Goal: Task Accomplishment & Management: Use online tool/utility

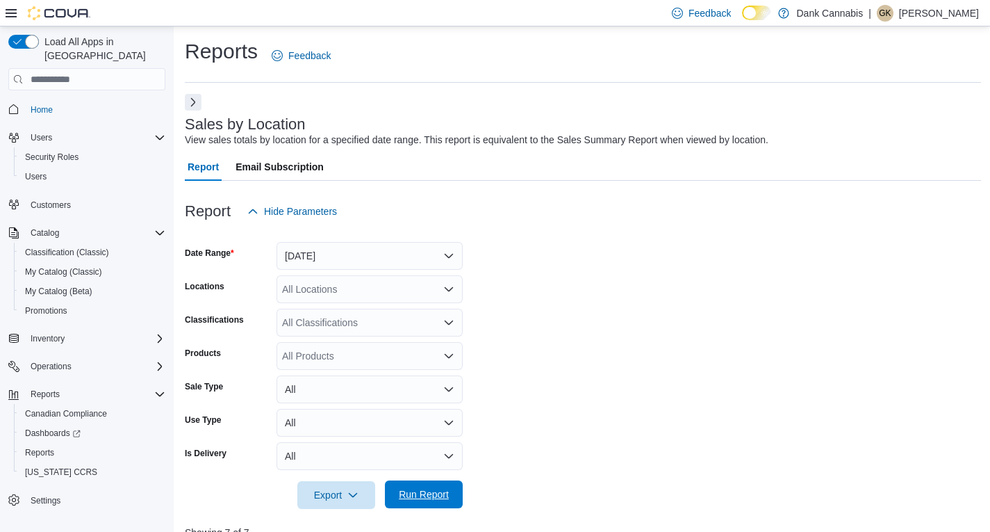
scroll to position [352, 0]
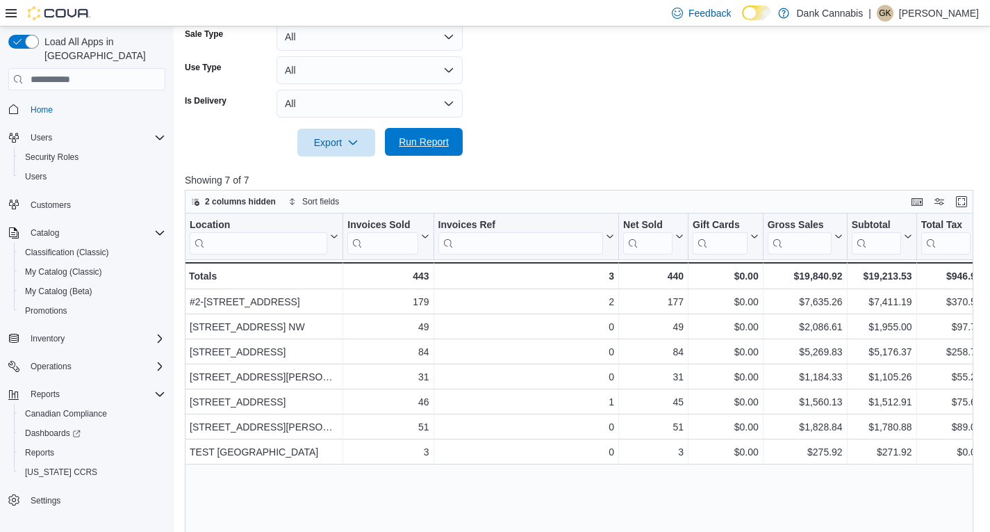
click at [409, 153] on span "Run Report" at bounding box center [423, 142] width 61 height 28
click at [433, 146] on span "Run Report" at bounding box center [424, 142] width 50 height 14
click at [427, 143] on span "Run Report" at bounding box center [424, 142] width 50 height 14
click at [430, 148] on span "Run Report" at bounding box center [424, 142] width 50 height 14
click at [424, 142] on span "Run Report" at bounding box center [424, 142] width 50 height 14
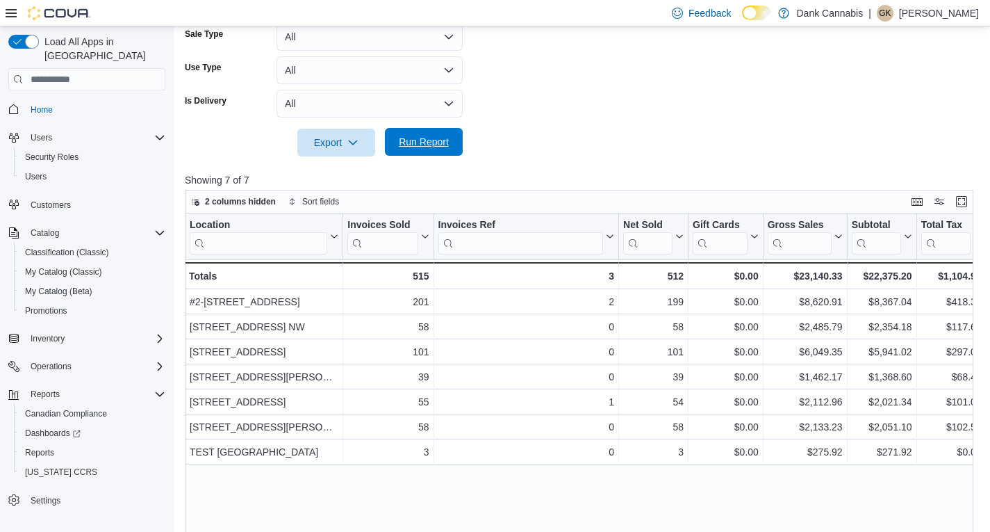
click at [417, 147] on span "Run Report" at bounding box center [424, 142] width 50 height 14
click at [431, 142] on span "Run Report" at bounding box center [424, 142] width 50 height 14
click at [419, 149] on span "Run Report" at bounding box center [423, 142] width 61 height 28
click at [413, 142] on span "Run Report" at bounding box center [424, 142] width 50 height 14
click at [425, 138] on span "Run Report" at bounding box center [424, 142] width 50 height 14
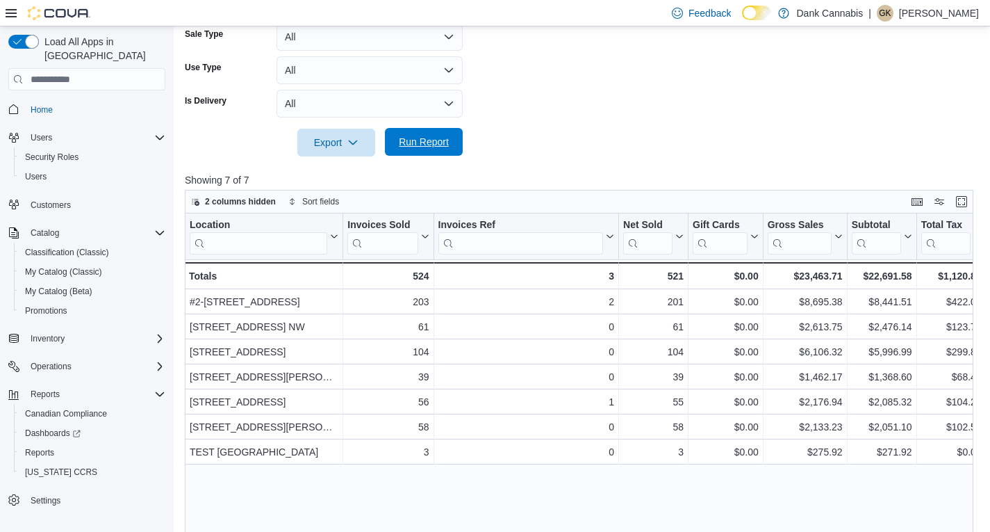
click at [445, 140] on span "Run Report" at bounding box center [424, 142] width 50 height 14
click at [413, 136] on span "Run Report" at bounding box center [424, 142] width 50 height 14
click at [421, 141] on span "Run Report" at bounding box center [424, 142] width 50 height 14
click at [439, 136] on span "Run Report" at bounding box center [424, 142] width 50 height 14
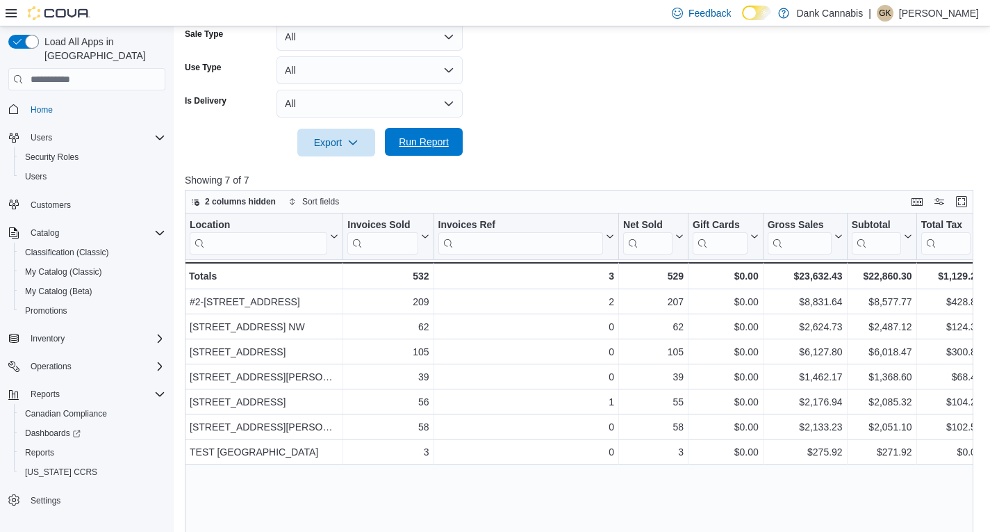
click at [433, 138] on span "Run Report" at bounding box center [424, 142] width 50 height 14
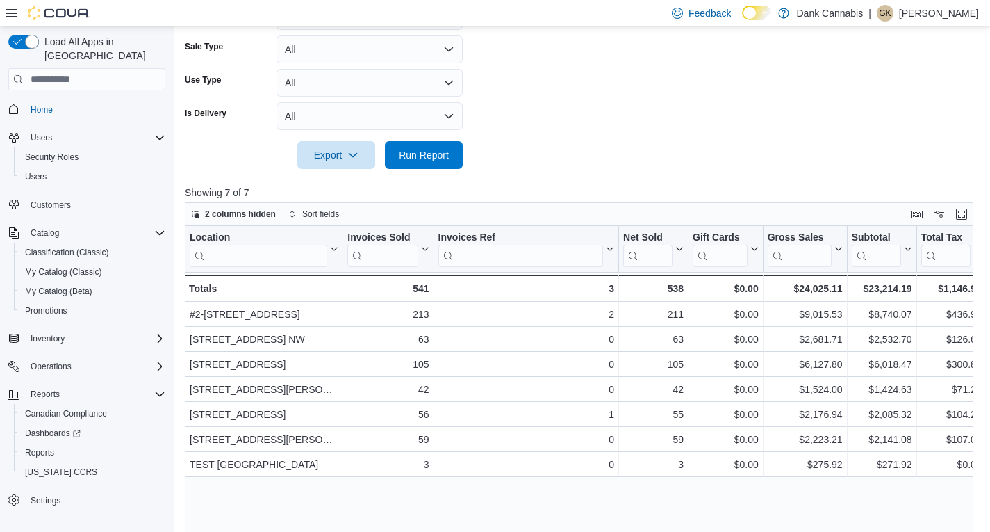
scroll to position [422, 0]
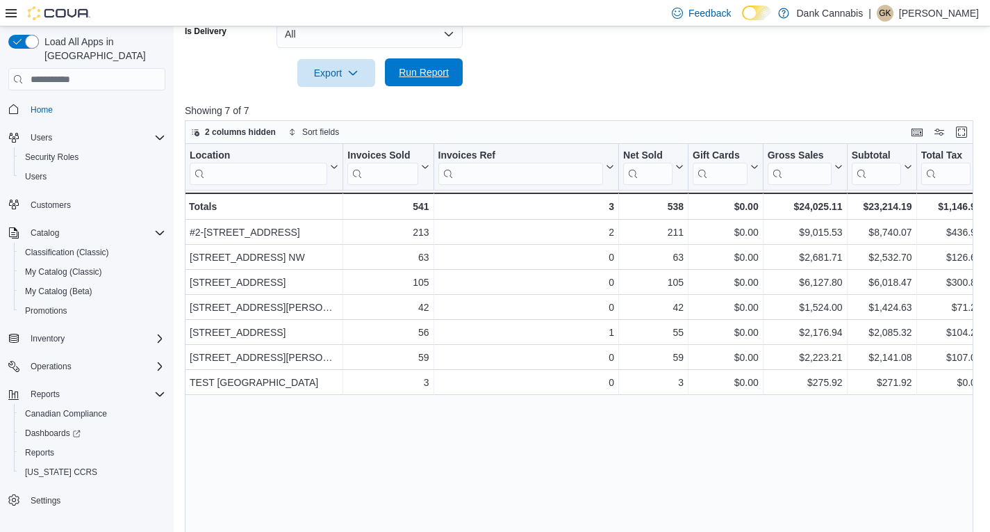
click at [441, 81] on span "Run Report" at bounding box center [423, 72] width 61 height 28
click at [415, 79] on span "Run Report" at bounding box center [424, 72] width 50 height 14
click at [420, 74] on span "Run Report" at bounding box center [424, 73] width 50 height 14
click at [428, 77] on span "Run Report" at bounding box center [424, 72] width 50 height 14
click at [431, 79] on span "Run Report" at bounding box center [424, 72] width 50 height 14
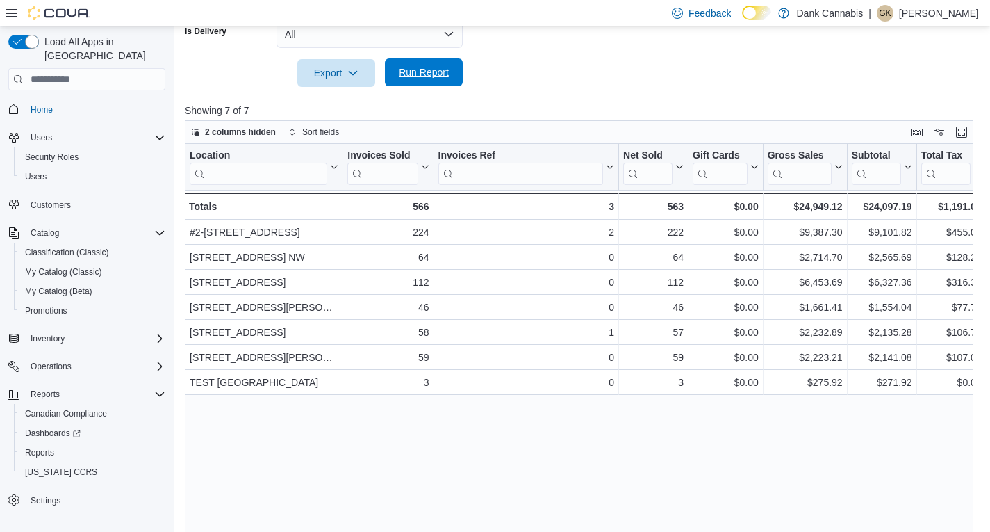
click at [423, 73] on span "Run Report" at bounding box center [424, 72] width 50 height 14
click at [416, 79] on span "Run Report" at bounding box center [423, 72] width 61 height 28
click at [433, 76] on span "Run Report" at bounding box center [424, 72] width 50 height 14
click at [434, 72] on span "Run Report" at bounding box center [424, 72] width 50 height 14
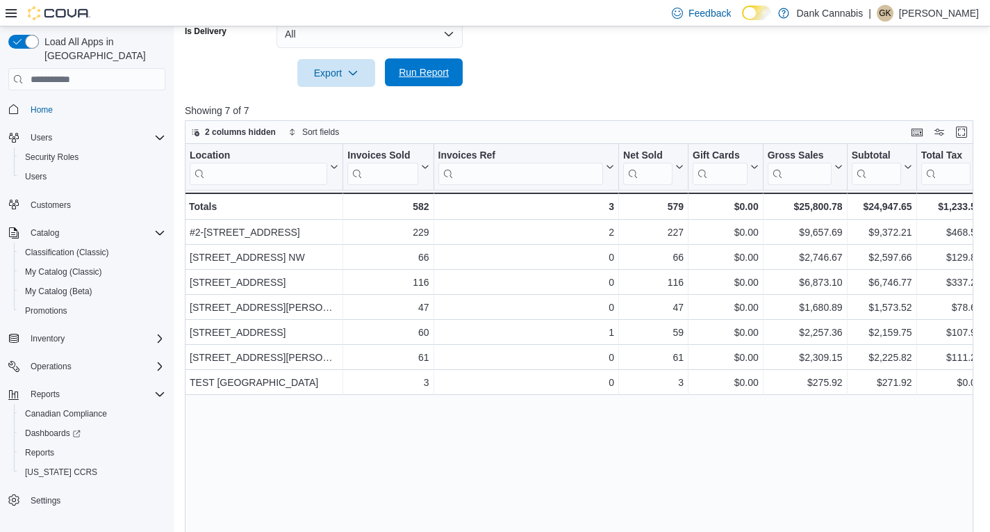
click at [428, 70] on span "Run Report" at bounding box center [424, 72] width 50 height 14
click at [397, 67] on span "Run Report" at bounding box center [423, 72] width 61 height 28
click at [422, 75] on span "Run Report" at bounding box center [424, 72] width 50 height 14
click at [433, 71] on span "Run Report" at bounding box center [424, 72] width 50 height 14
click at [431, 69] on span "Run Report" at bounding box center [424, 72] width 50 height 14
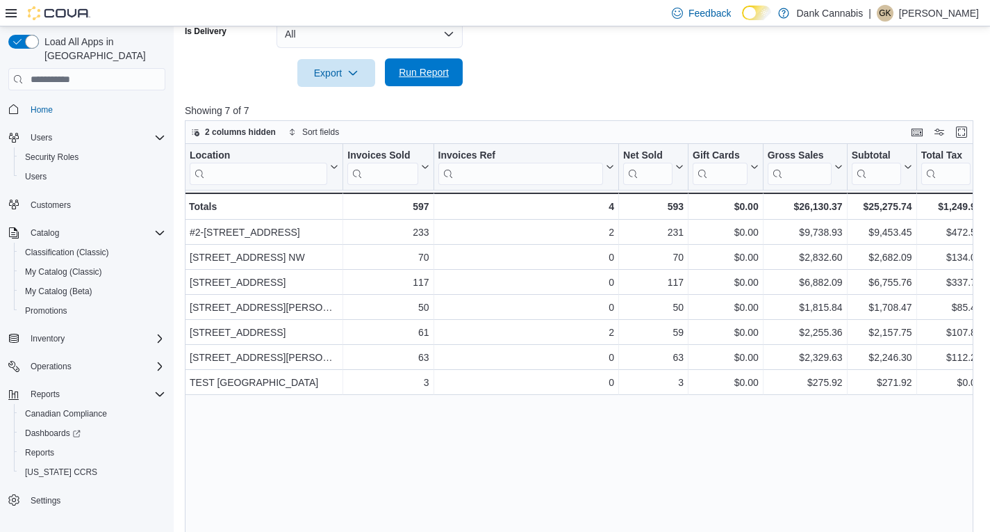
click at [441, 77] on span "Run Report" at bounding box center [424, 72] width 50 height 14
click at [429, 71] on span "Run Report" at bounding box center [424, 72] width 50 height 14
click at [424, 81] on span "Run Report" at bounding box center [423, 72] width 61 height 28
click at [444, 74] on span "Run Report" at bounding box center [424, 72] width 50 height 14
click at [426, 74] on span "Run Report" at bounding box center [424, 72] width 50 height 14
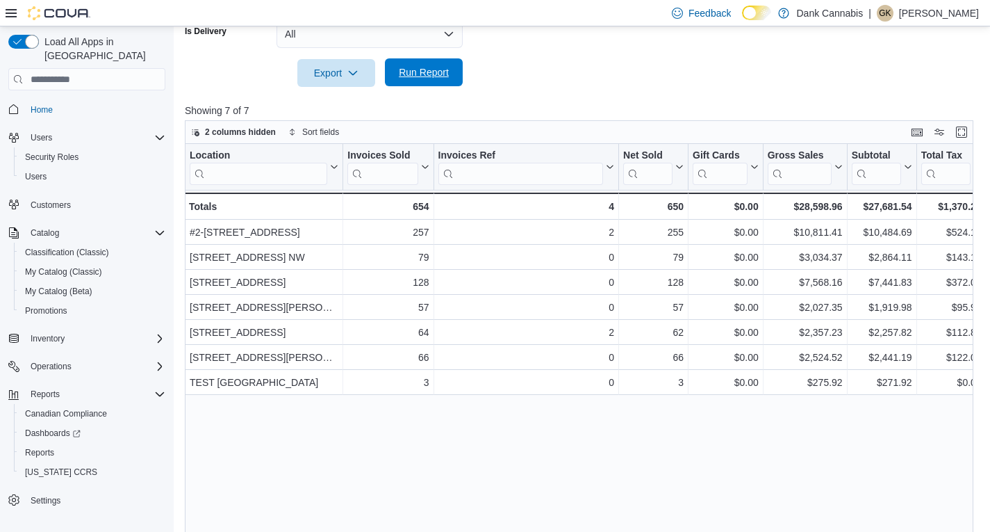
click at [411, 65] on span "Run Report" at bounding box center [423, 72] width 61 height 28
click at [427, 62] on span "Run Report" at bounding box center [423, 72] width 61 height 28
click at [459, 72] on button "Run Report" at bounding box center [424, 72] width 78 height 28
click at [427, 74] on span "Run Report" at bounding box center [424, 72] width 50 height 14
click at [419, 73] on span "Run Report" at bounding box center [424, 72] width 50 height 14
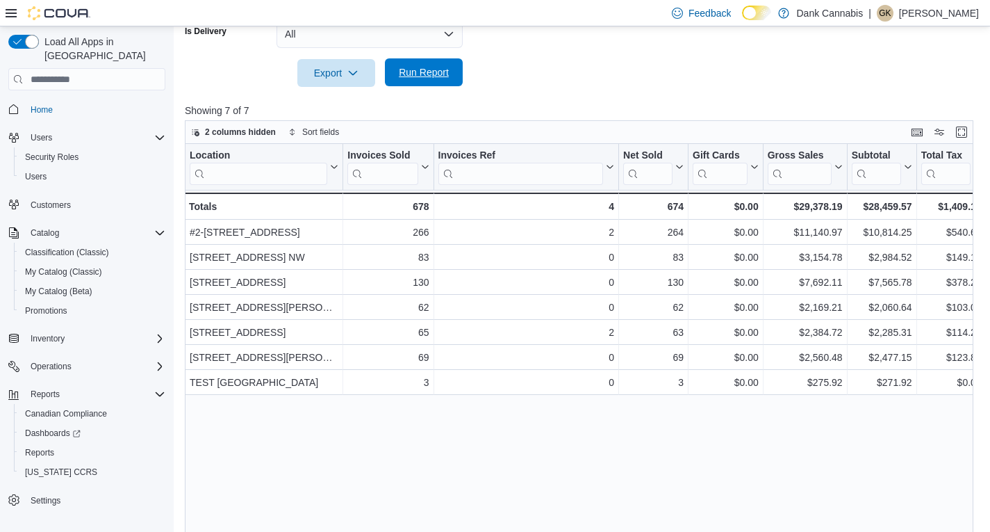
click at [440, 78] on span "Run Report" at bounding box center [424, 72] width 50 height 14
click at [434, 74] on span "Run Report" at bounding box center [424, 72] width 50 height 14
click at [432, 70] on span "Run Report" at bounding box center [424, 72] width 50 height 14
click at [428, 66] on span "Run Report" at bounding box center [424, 72] width 50 height 14
click at [413, 71] on span "Run Report" at bounding box center [424, 72] width 50 height 14
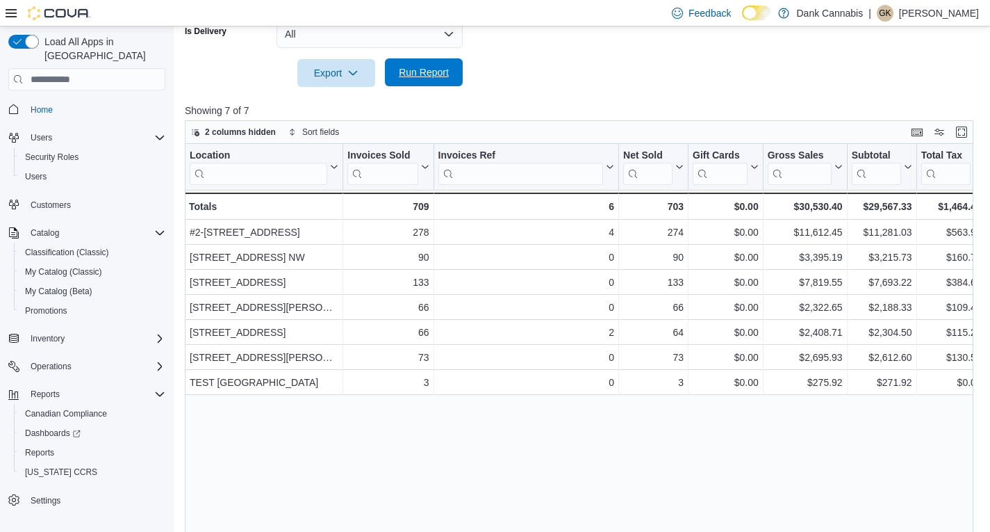
click at [443, 71] on span "Run Report" at bounding box center [424, 72] width 50 height 14
click at [418, 76] on span "Run Report" at bounding box center [424, 72] width 50 height 14
click at [406, 69] on span "Run Report" at bounding box center [424, 72] width 50 height 14
click at [410, 76] on span "Run Report" at bounding box center [424, 72] width 50 height 14
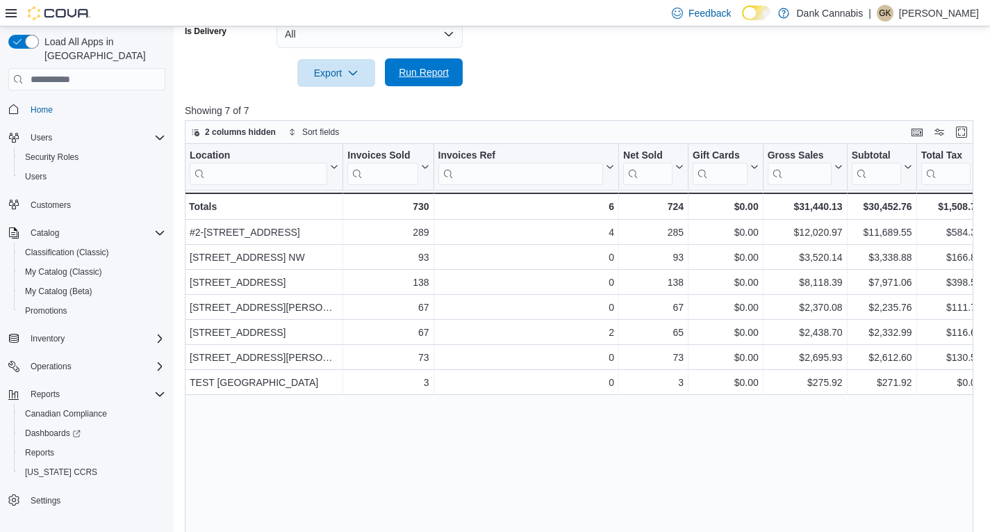
click at [436, 60] on span "Run Report" at bounding box center [423, 72] width 61 height 28
click at [418, 77] on span "Run Report" at bounding box center [424, 72] width 50 height 14
click at [413, 69] on span "Run Report" at bounding box center [424, 72] width 50 height 14
click at [431, 67] on span "Run Report" at bounding box center [424, 72] width 50 height 14
click at [424, 65] on span "Run Report" at bounding box center [423, 72] width 61 height 28
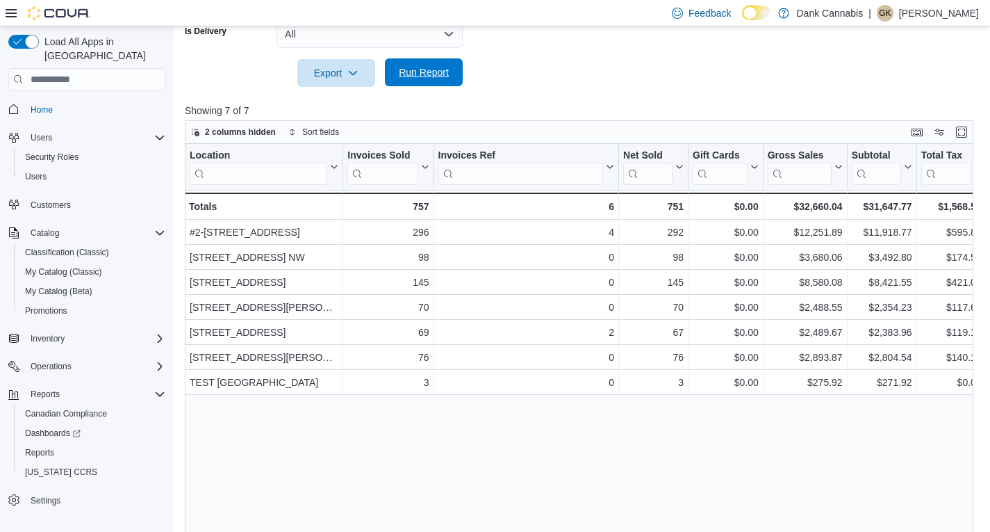
click at [436, 77] on span "Run Report" at bounding box center [424, 72] width 50 height 14
click at [561, 429] on div "Location Click to view column header actions Invoices Sold Click to view column…" at bounding box center [583, 345] width 796 height 402
click at [423, 73] on span "Run Report" at bounding box center [424, 72] width 50 height 14
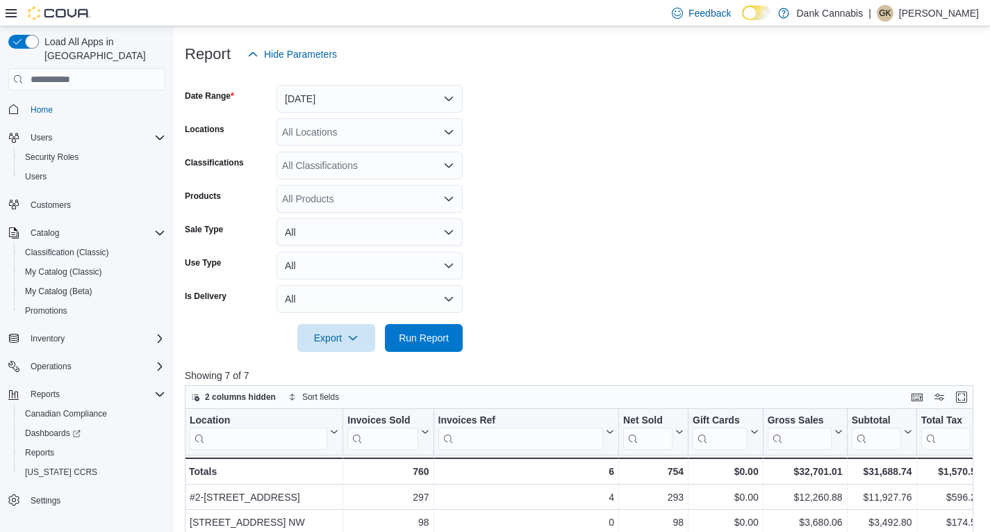
scroll to position [144, 0]
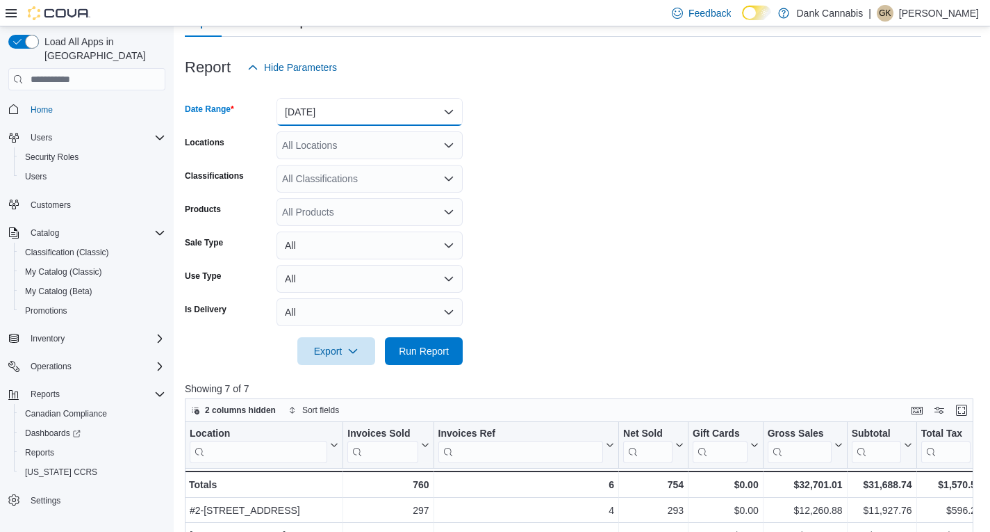
click at [342, 110] on button "[DATE]" at bounding box center [370, 112] width 186 height 28
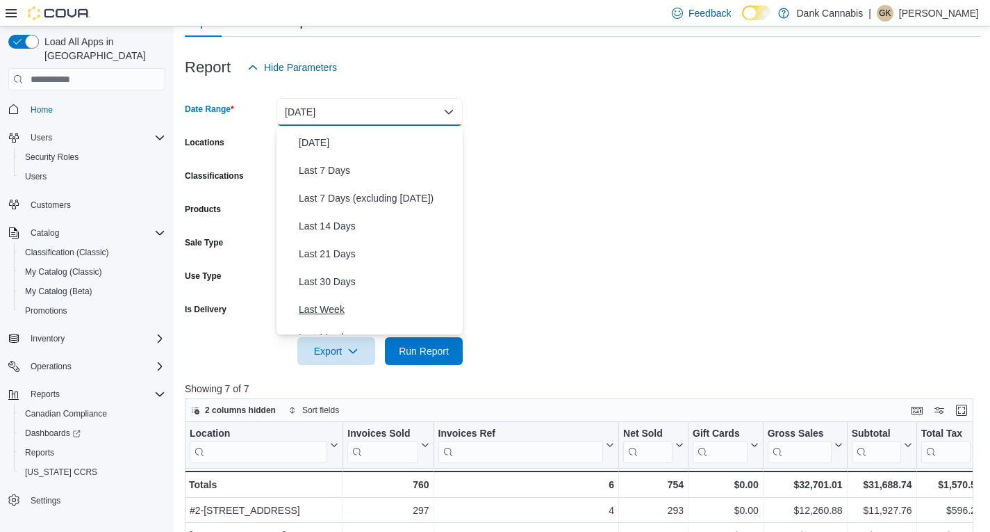
scroll to position [69, 0]
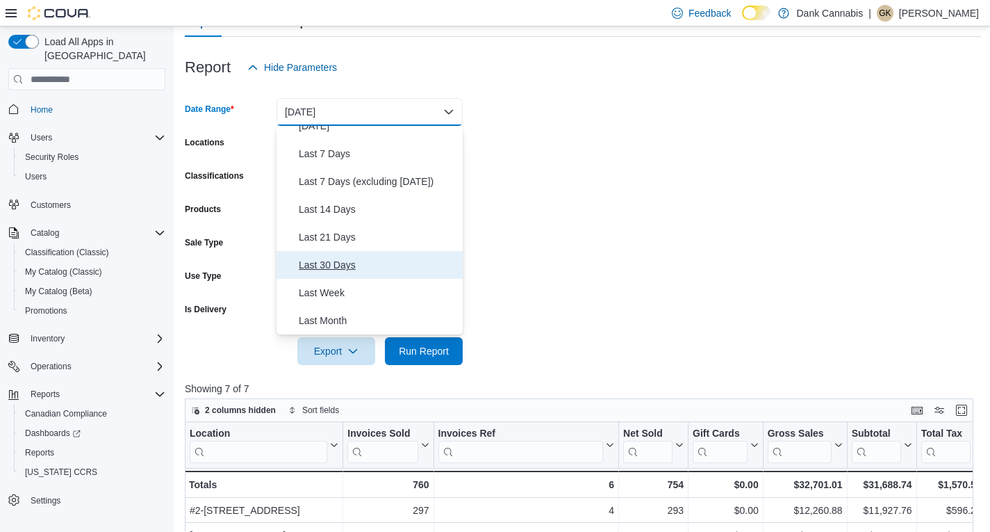
click at [347, 261] on span "Last 30 Days" at bounding box center [378, 264] width 158 height 17
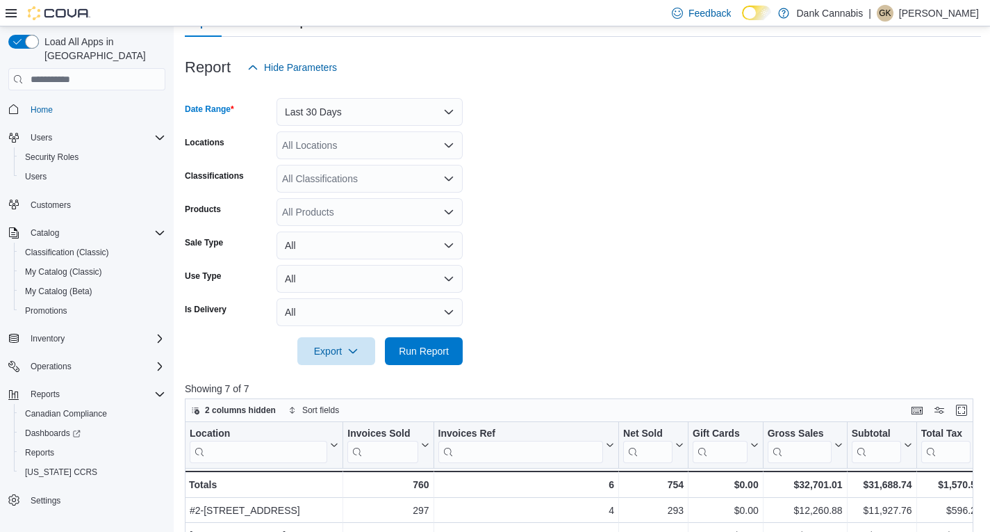
click at [354, 176] on div "All Classifications" at bounding box center [370, 179] width 186 height 28
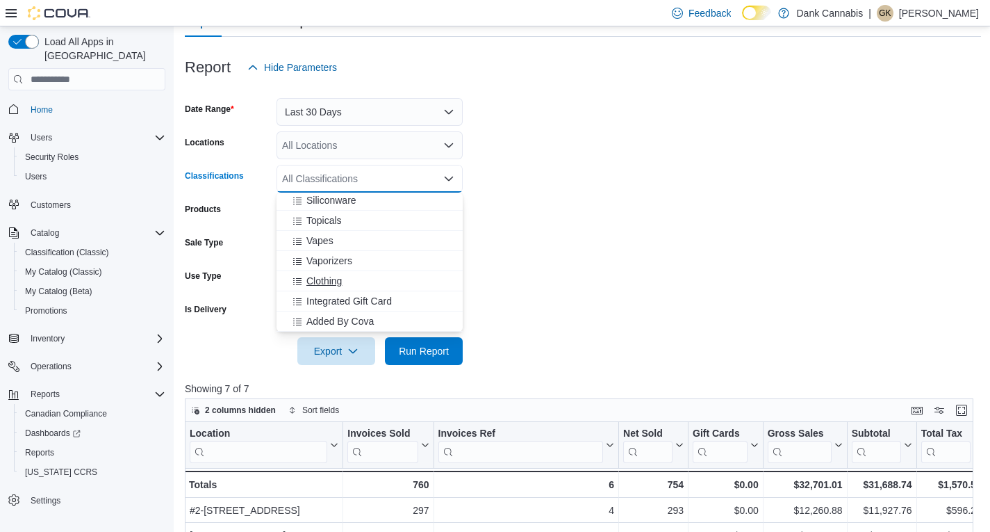
click at [316, 278] on span "Clothing" at bounding box center [323, 281] width 35 height 14
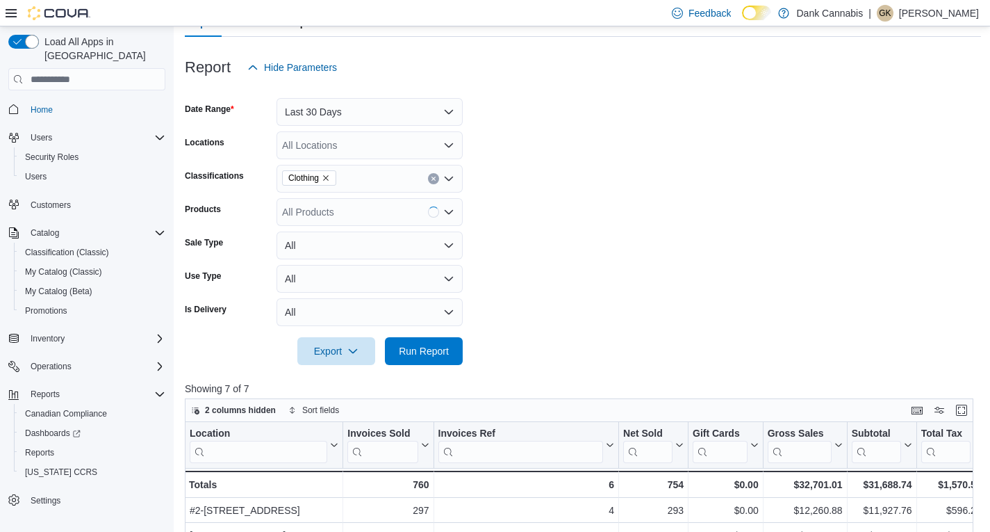
click at [552, 171] on form "Date Range Last 30 Days Locations All Locations Classifications Clothing Produc…" at bounding box center [583, 222] width 796 height 283
click at [435, 350] on span "Run Report" at bounding box center [424, 350] width 50 height 14
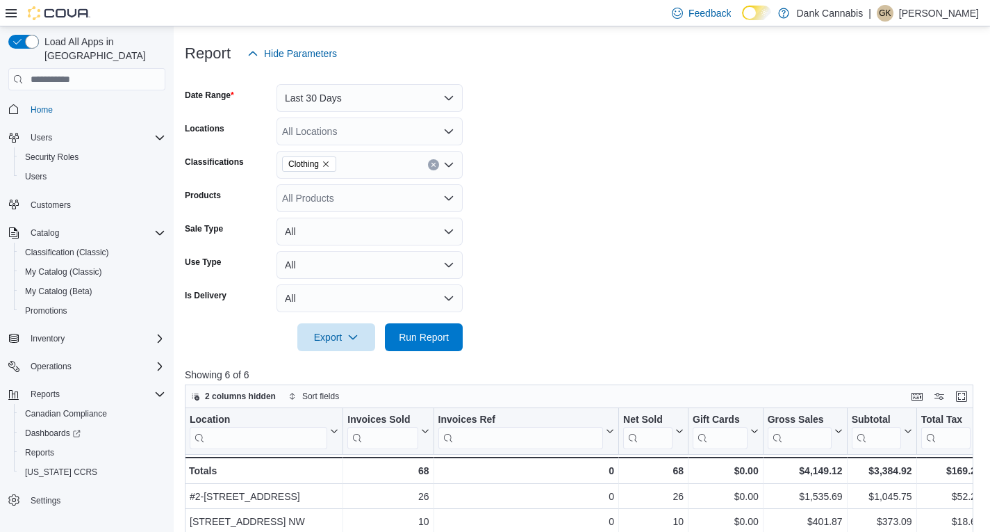
scroll to position [74, 0]
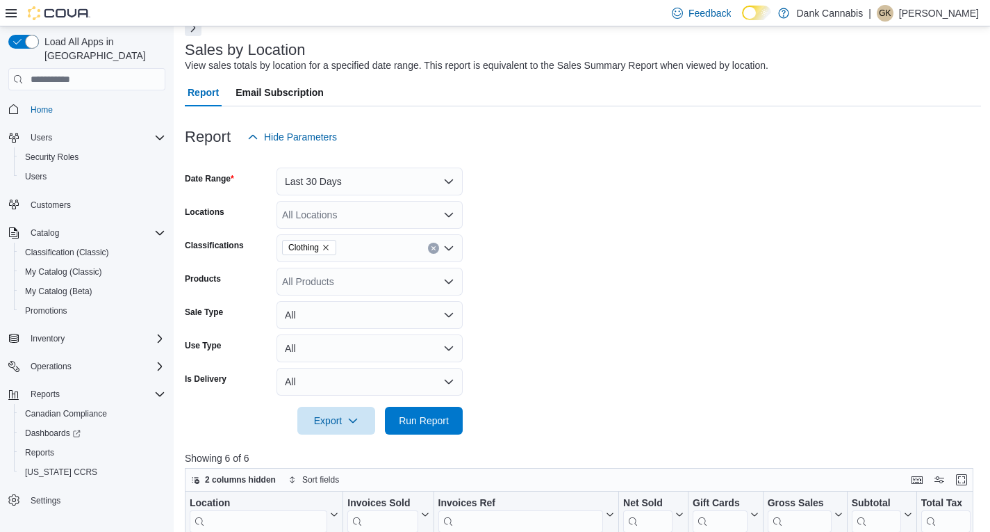
click at [197, 26] on button "Next" at bounding box center [193, 27] width 17 height 17
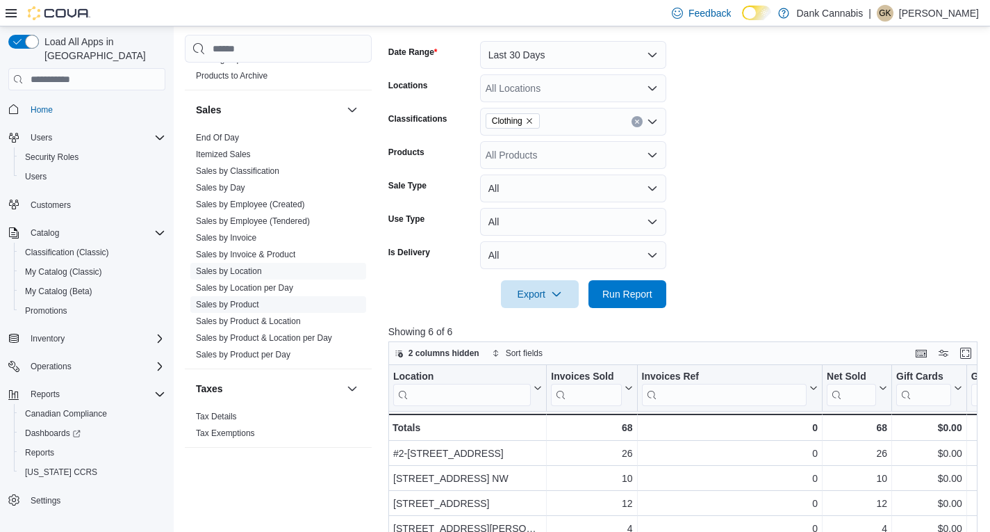
scroll to position [447, 0]
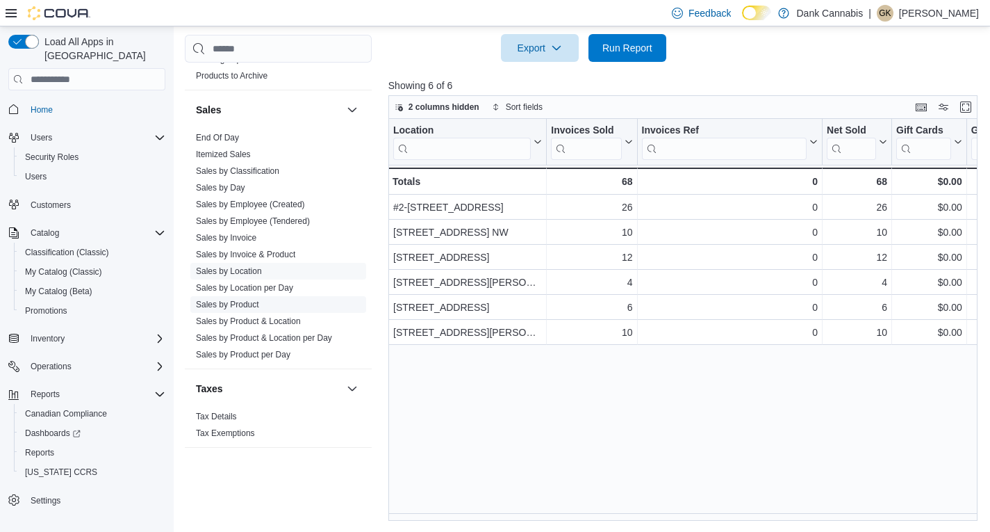
click at [247, 305] on link "Sales by Product" at bounding box center [227, 304] width 63 height 10
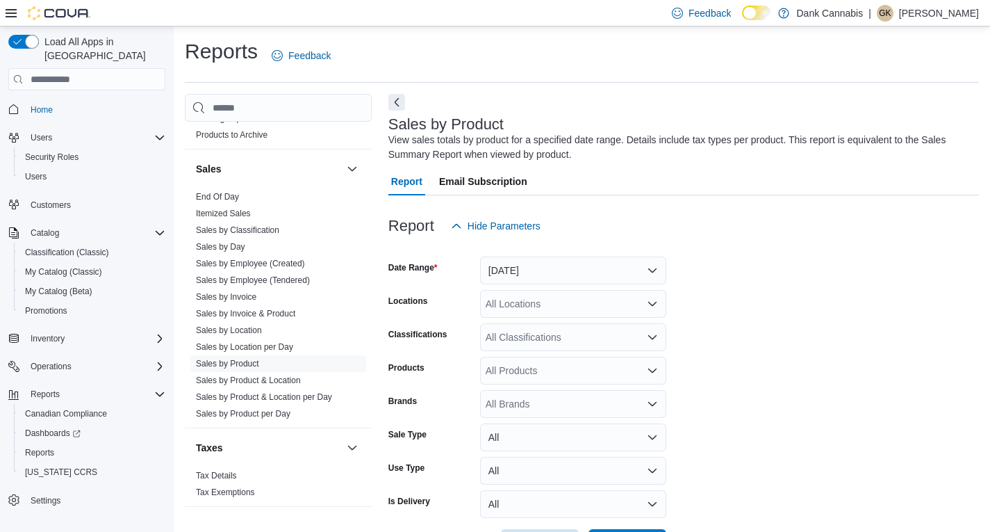
scroll to position [47, 0]
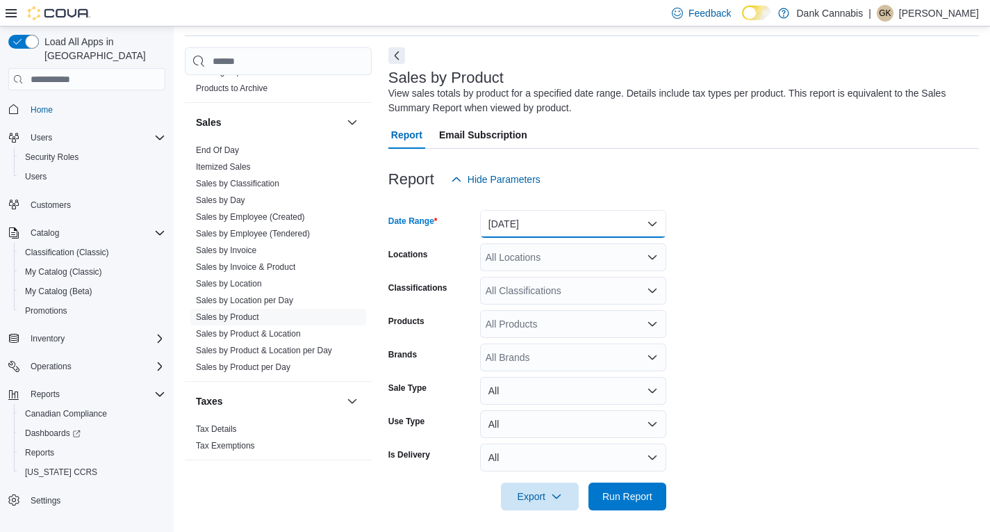
click at [504, 229] on button "[DATE]" at bounding box center [573, 224] width 186 height 28
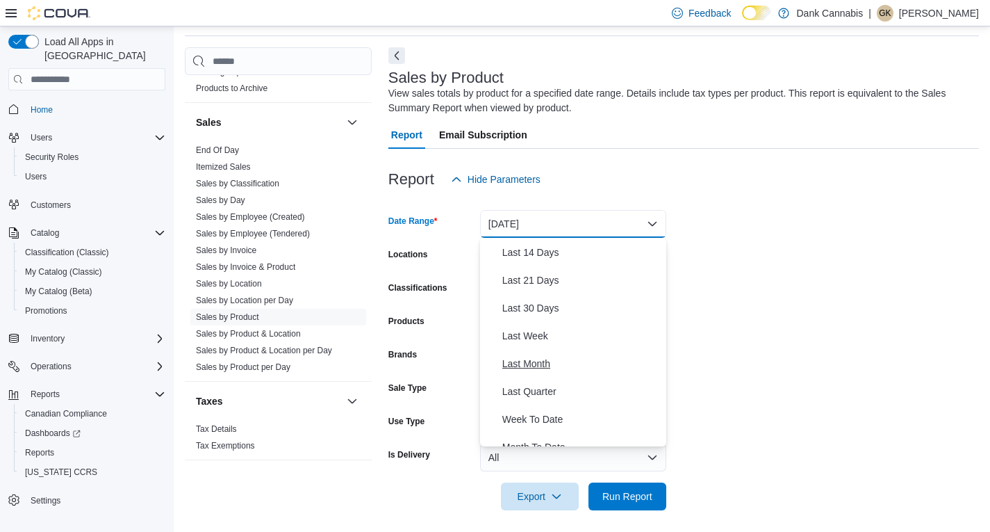
scroll to position [139, 0]
click at [535, 308] on span "Last 30 Days" at bounding box center [581, 307] width 158 height 17
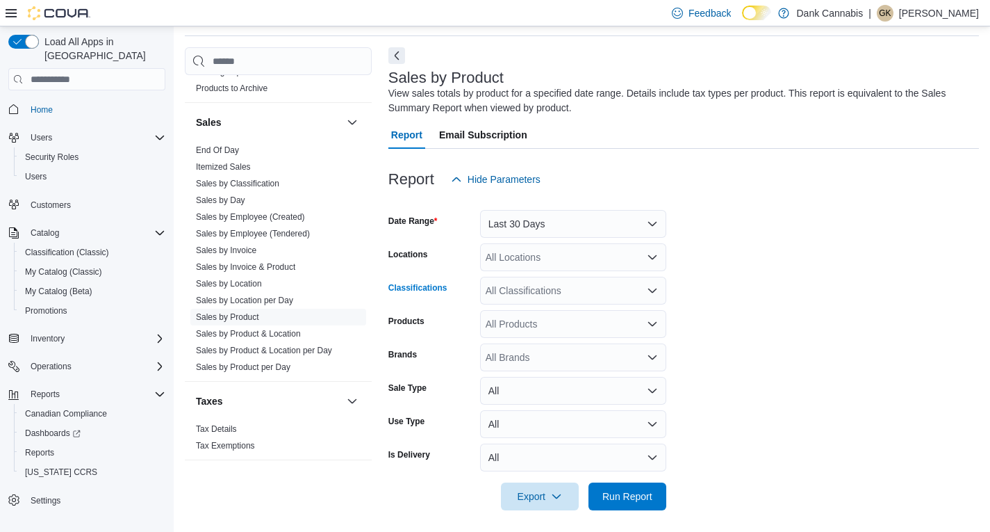
click at [570, 292] on div "All Classifications" at bounding box center [573, 291] width 186 height 28
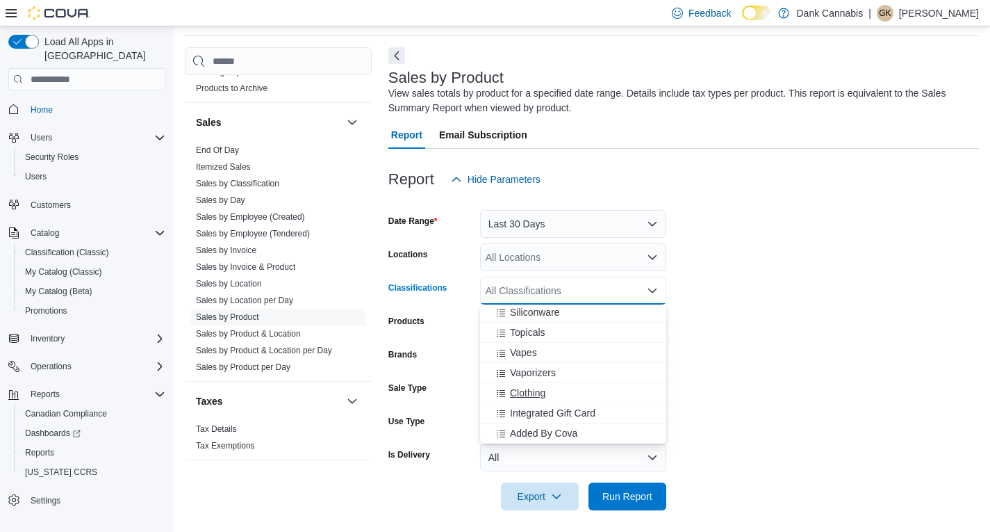
click at [531, 384] on button "Clothing" at bounding box center [573, 393] width 186 height 20
click at [769, 356] on form "Date Range Last 30 Days Locations All Locations Classifications Clothing Combo …" at bounding box center [683, 351] width 591 height 317
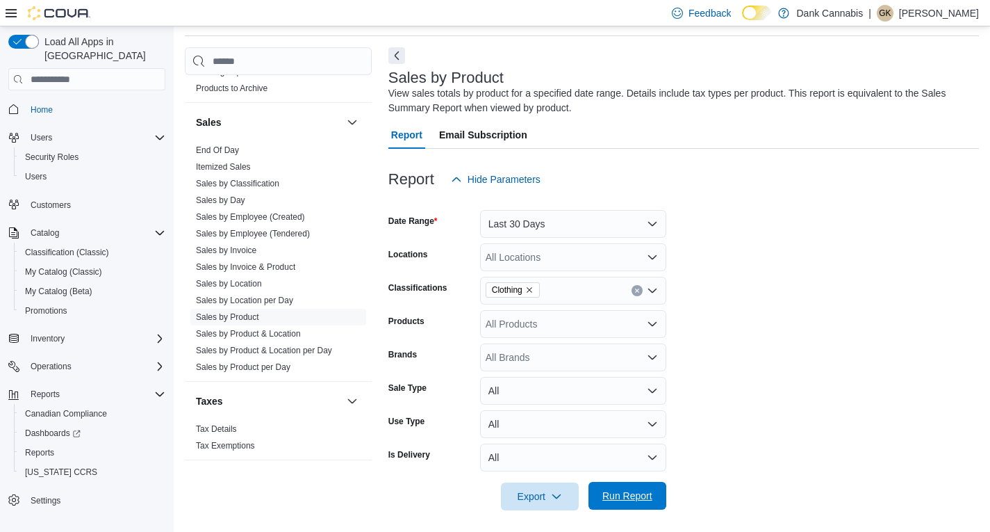
click at [640, 493] on span "Run Report" at bounding box center [627, 495] width 50 height 14
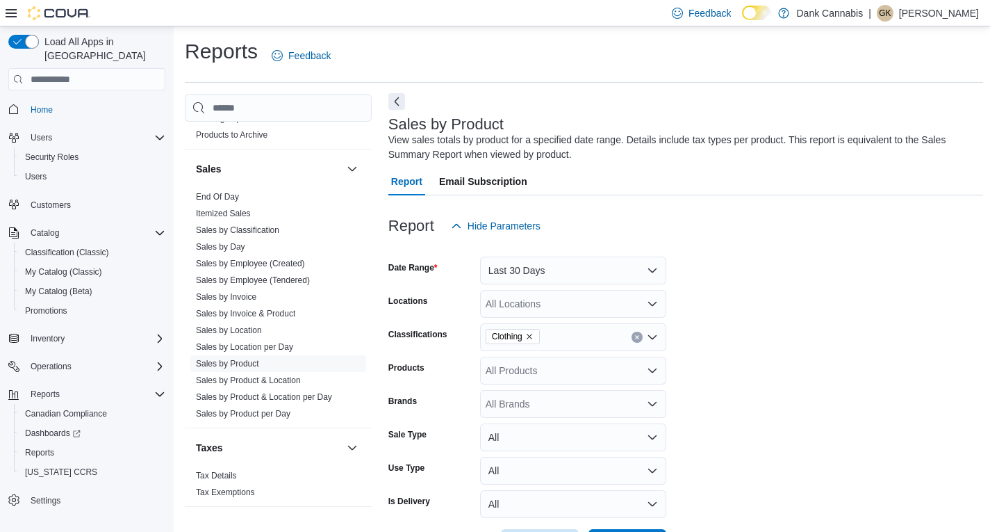
click at [395, 99] on button "Next" at bounding box center [396, 101] width 17 height 17
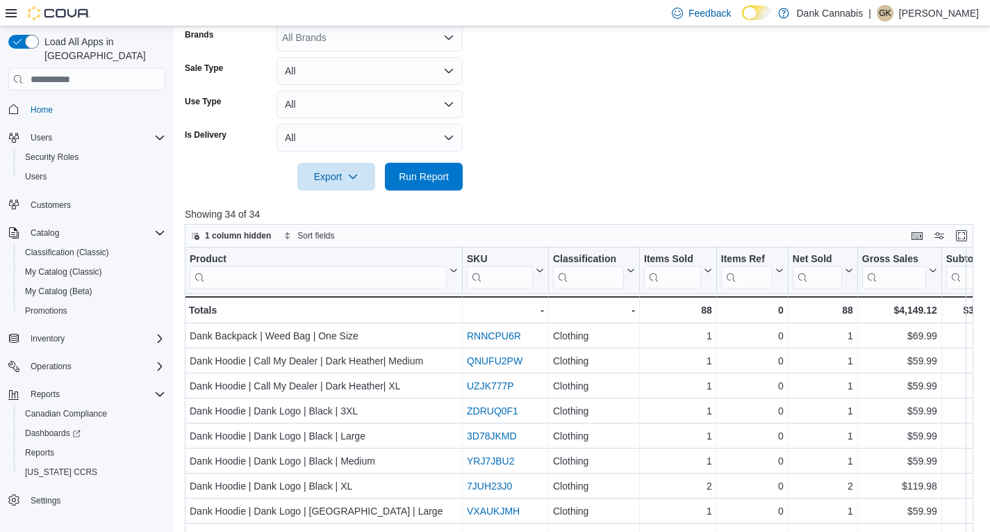
scroll to position [417, 0]
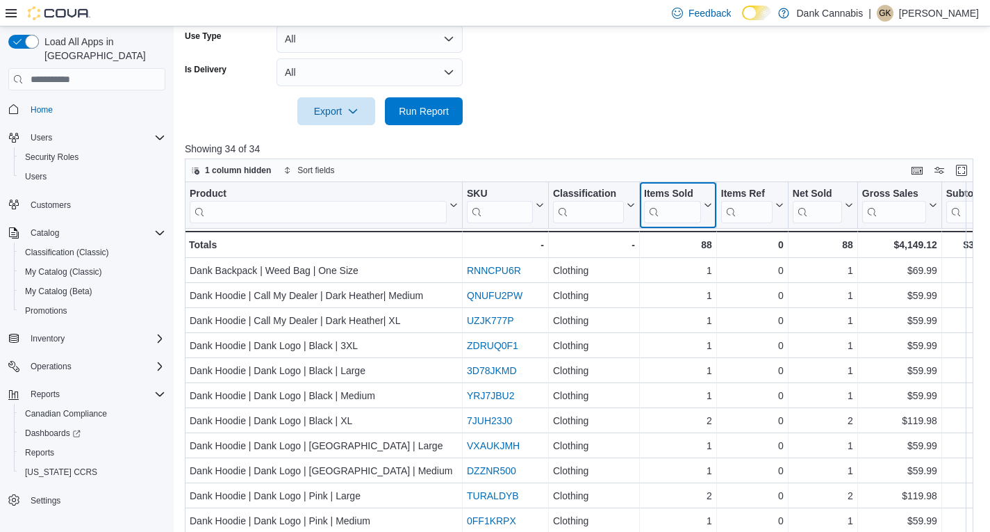
click at [682, 192] on div "Items Sold" at bounding box center [672, 194] width 57 height 13
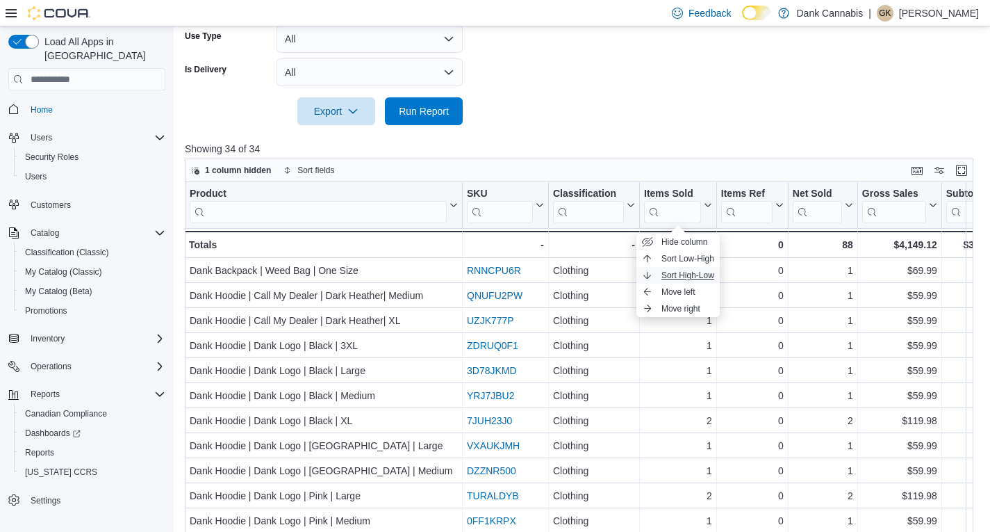
click at [697, 270] on span "Sort High-Low" at bounding box center [687, 275] width 53 height 11
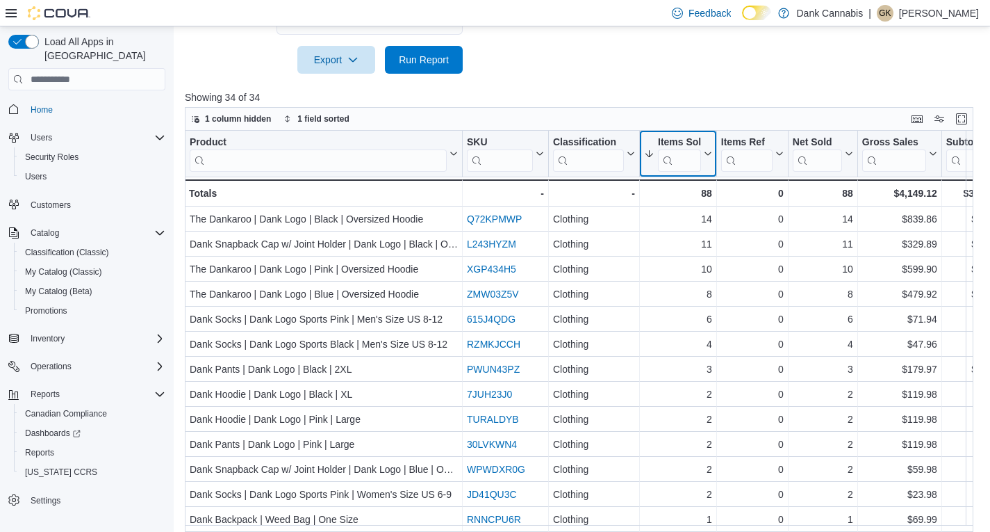
scroll to position [480, 0]
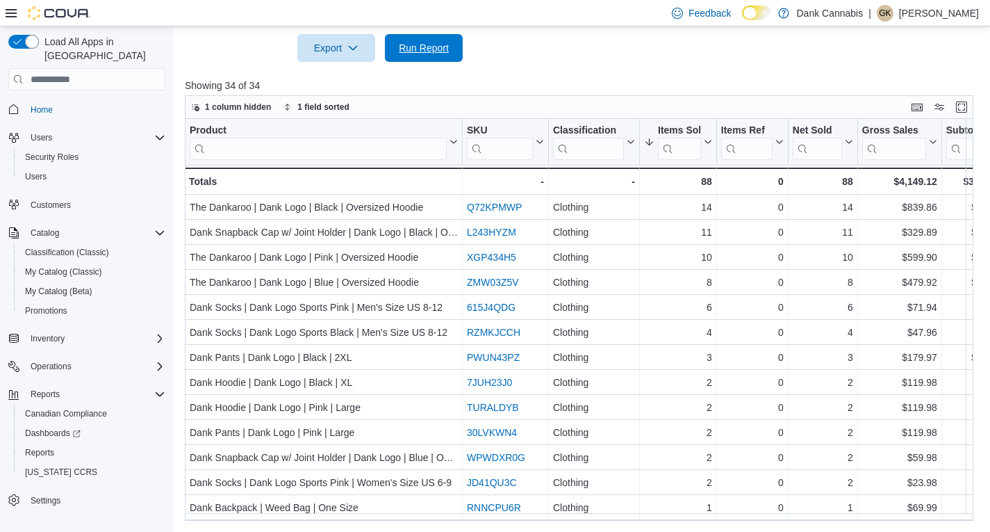
drag, startPoint x: 436, startPoint y: 52, endPoint x: 554, endPoint y: 65, distance: 118.8
click at [554, 65] on div "Report Hide Parameters Date Range Last 30 Days Locations All Locations Classifi…" at bounding box center [583, 111] width 796 height 820
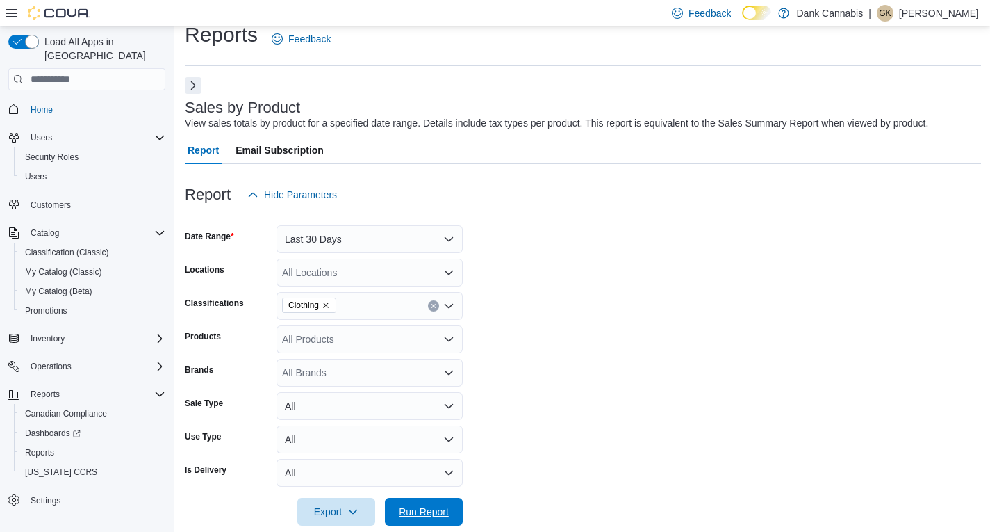
scroll to position [0, 0]
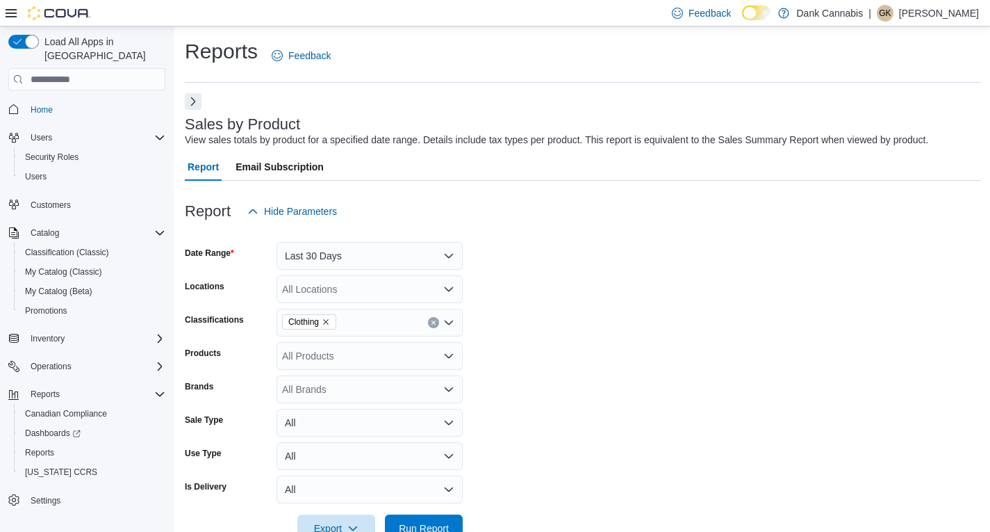
click at [193, 100] on button "Next" at bounding box center [193, 101] width 17 height 17
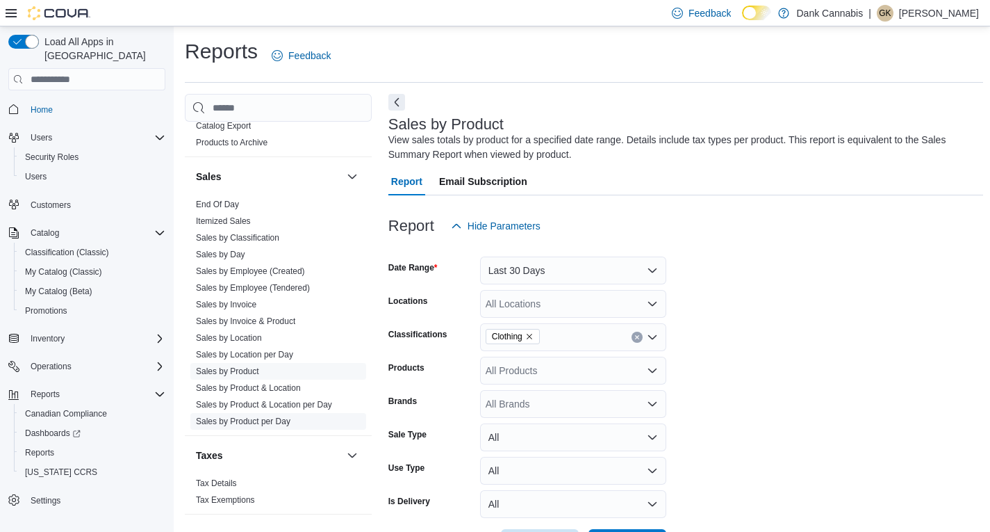
scroll to position [941, 0]
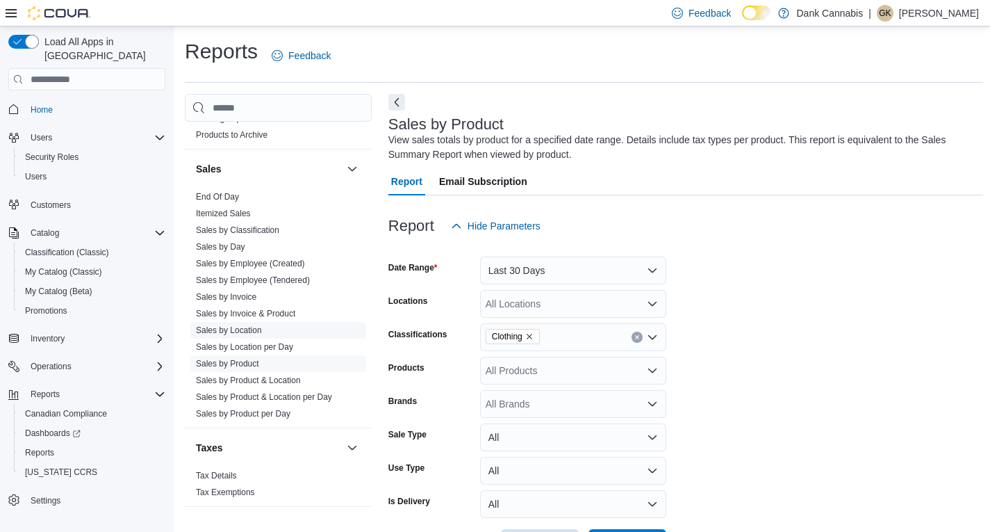
click at [236, 330] on link "Sales by Location" at bounding box center [229, 330] width 66 height 10
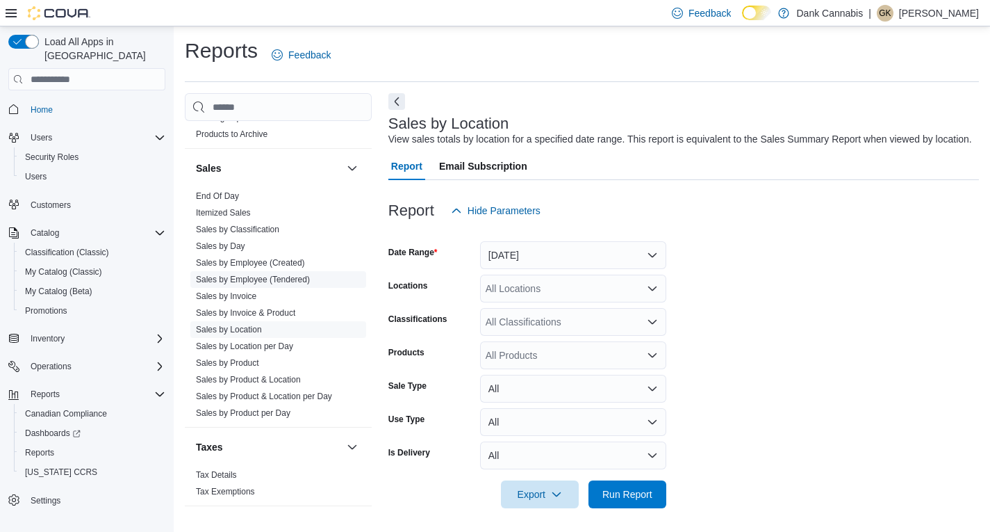
scroll to position [5, 0]
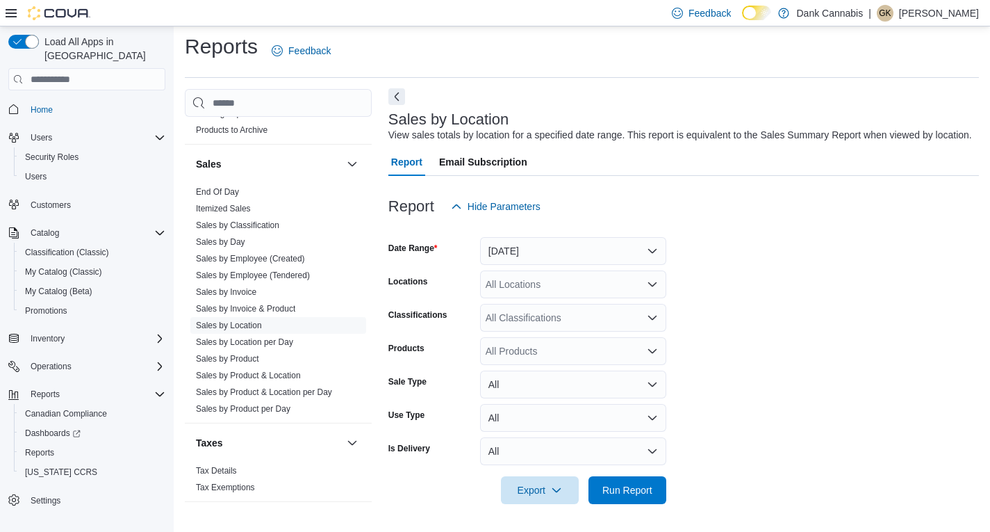
click at [400, 92] on button "Next" at bounding box center [396, 96] width 17 height 17
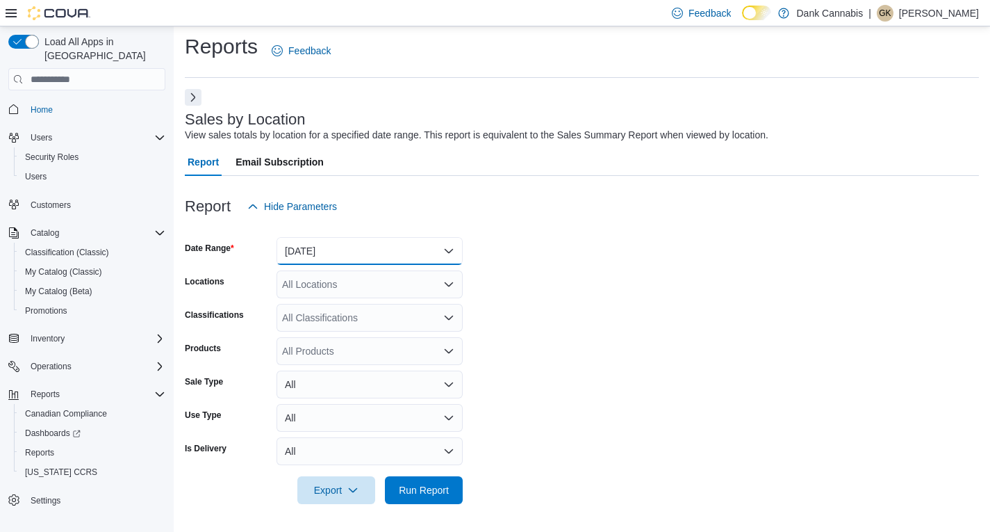
click at [352, 249] on button "[DATE]" at bounding box center [370, 251] width 186 height 28
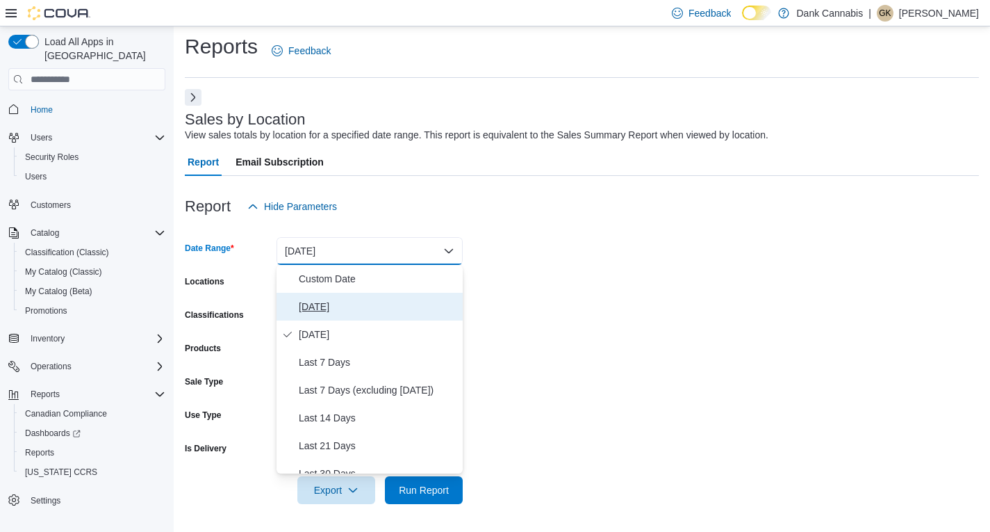
click at [318, 309] on span "[DATE]" at bounding box center [378, 306] width 158 height 17
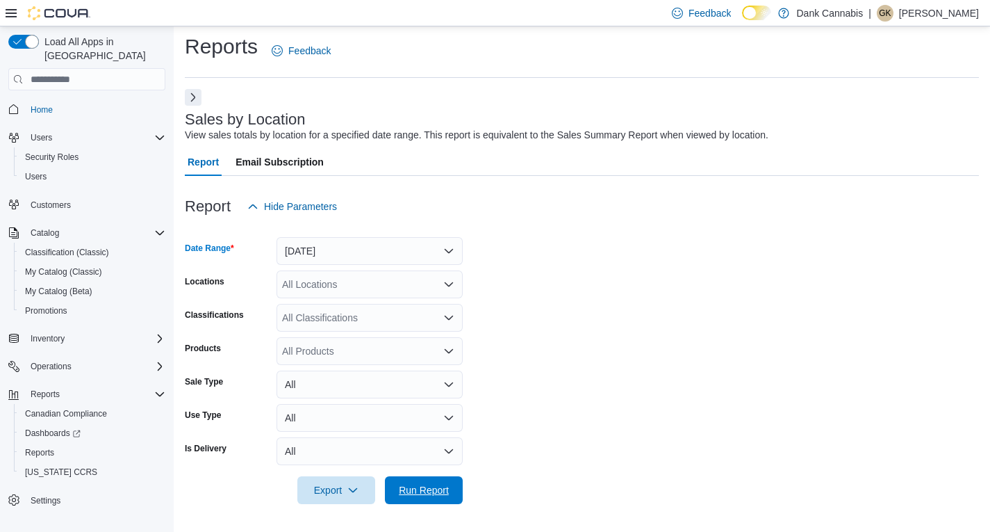
drag, startPoint x: 422, startPoint y: 489, endPoint x: 699, endPoint y: 224, distance: 383.3
click at [422, 489] on span "Run Report" at bounding box center [424, 490] width 50 height 14
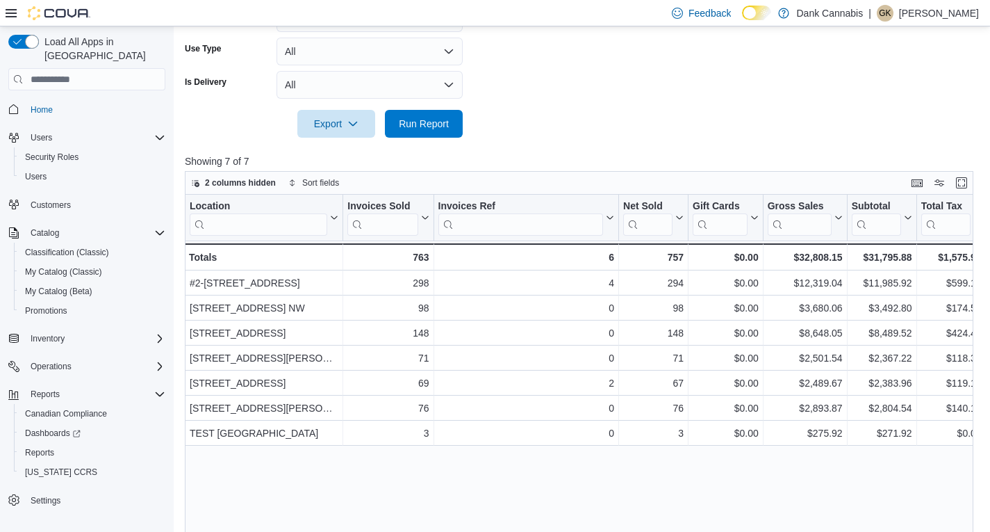
scroll to position [422, 0]
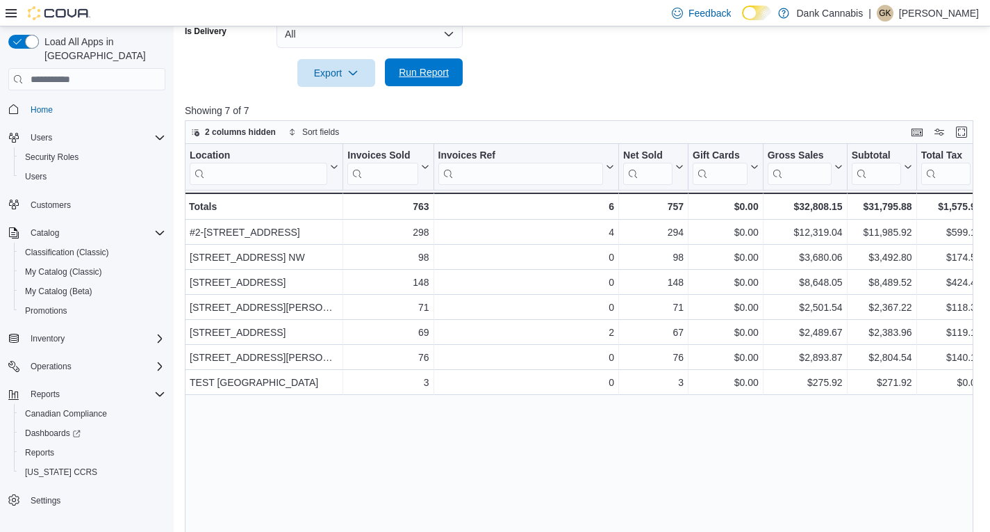
click at [425, 71] on span "Run Report" at bounding box center [424, 72] width 50 height 14
click at [425, 70] on span "Run Report" at bounding box center [424, 72] width 50 height 14
click at [428, 75] on span "Run Report" at bounding box center [424, 72] width 50 height 14
click at [438, 75] on span "Run Report" at bounding box center [424, 72] width 50 height 14
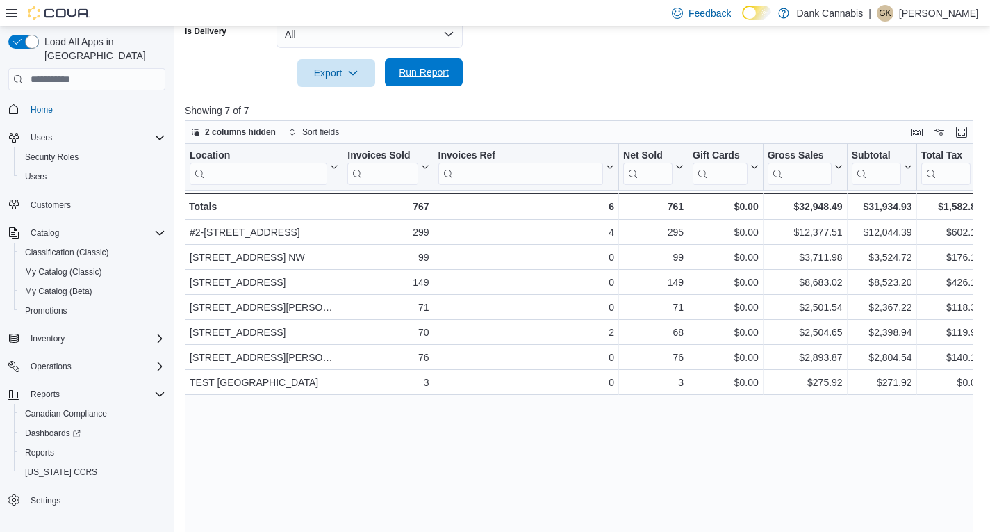
click at [408, 70] on span "Run Report" at bounding box center [424, 72] width 50 height 14
click at [429, 78] on span "Run Report" at bounding box center [424, 72] width 50 height 14
click at [438, 83] on span "Run Report" at bounding box center [423, 72] width 61 height 28
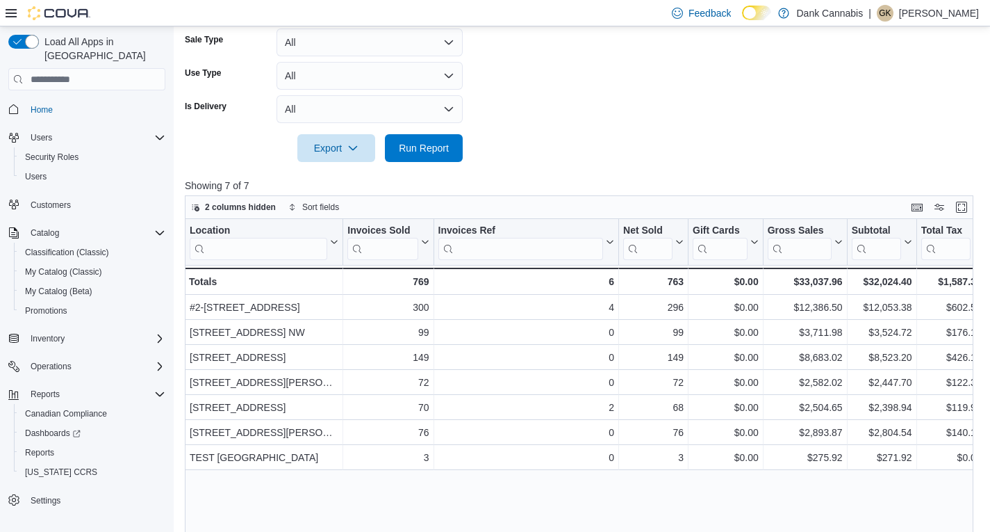
scroll to position [352, 0]
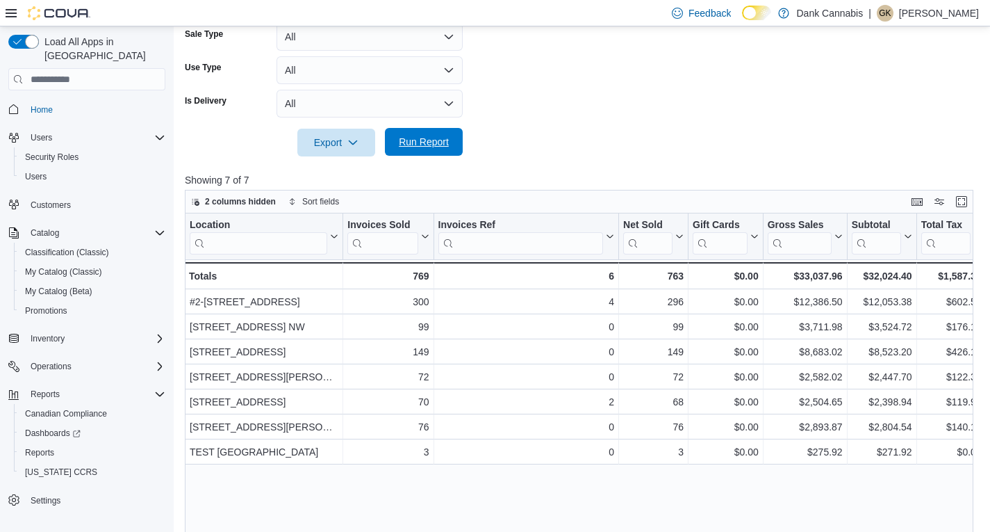
click at [432, 143] on span "Run Report" at bounding box center [424, 142] width 50 height 14
click at [436, 147] on span "Run Report" at bounding box center [424, 142] width 50 height 14
click at [425, 145] on span "Run Report" at bounding box center [424, 142] width 50 height 14
click at [403, 138] on span "Run Report" at bounding box center [424, 142] width 50 height 14
click at [434, 137] on span "Run Report" at bounding box center [424, 142] width 50 height 14
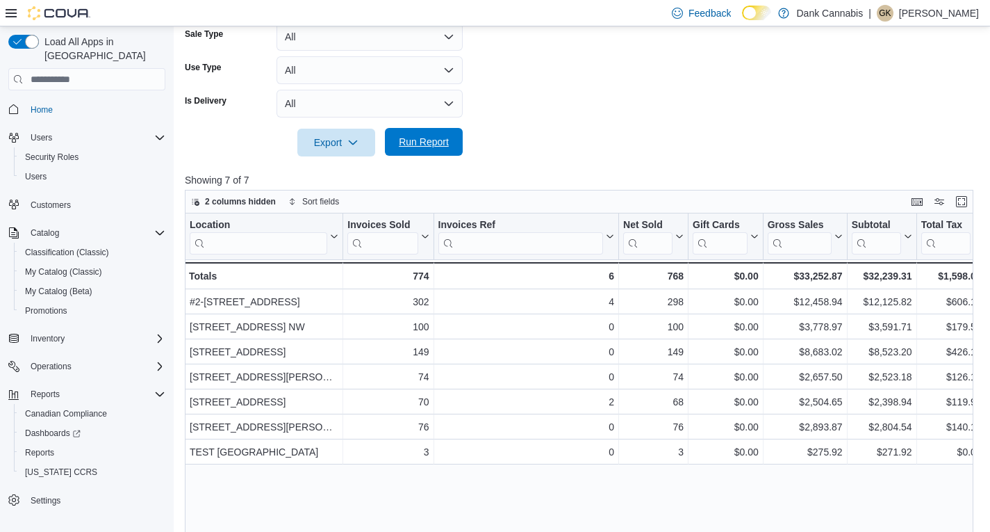
click at [429, 151] on span "Run Report" at bounding box center [423, 142] width 61 height 28
click at [433, 142] on span "Run Report" at bounding box center [424, 142] width 50 height 14
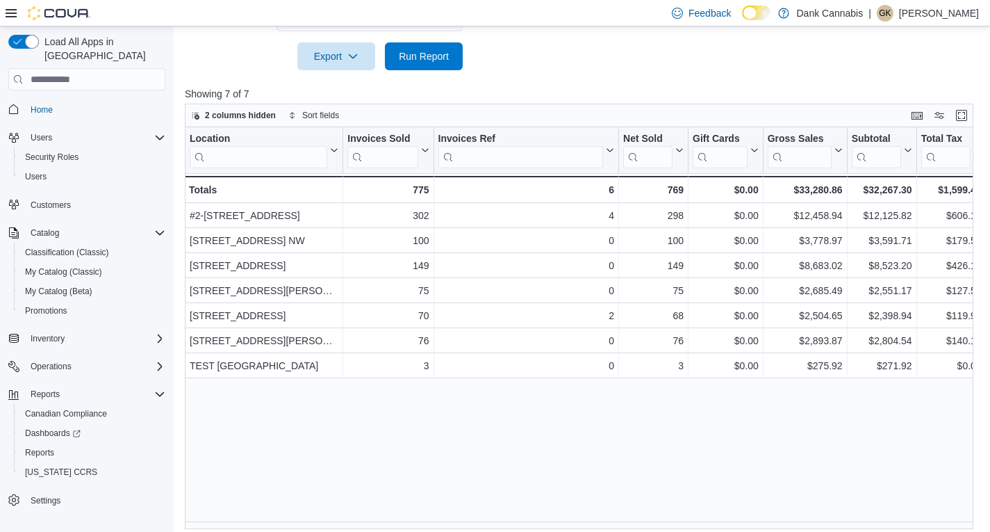
scroll to position [447, 0]
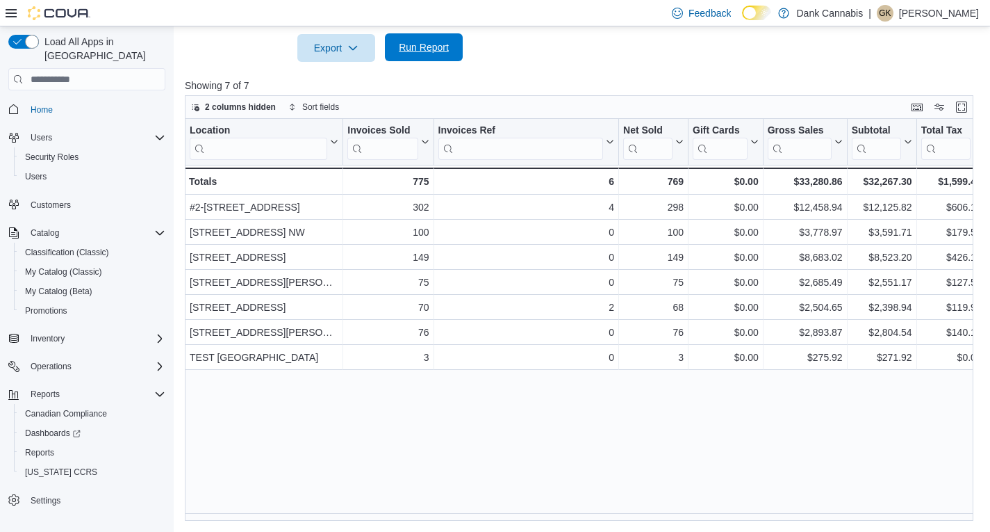
click at [433, 44] on span "Run Report" at bounding box center [424, 47] width 50 height 14
click at [422, 46] on span "Run Report" at bounding box center [424, 47] width 50 height 14
click at [438, 49] on span "Run Report" at bounding box center [424, 47] width 50 height 14
click at [440, 44] on span "Run Report" at bounding box center [424, 47] width 50 height 14
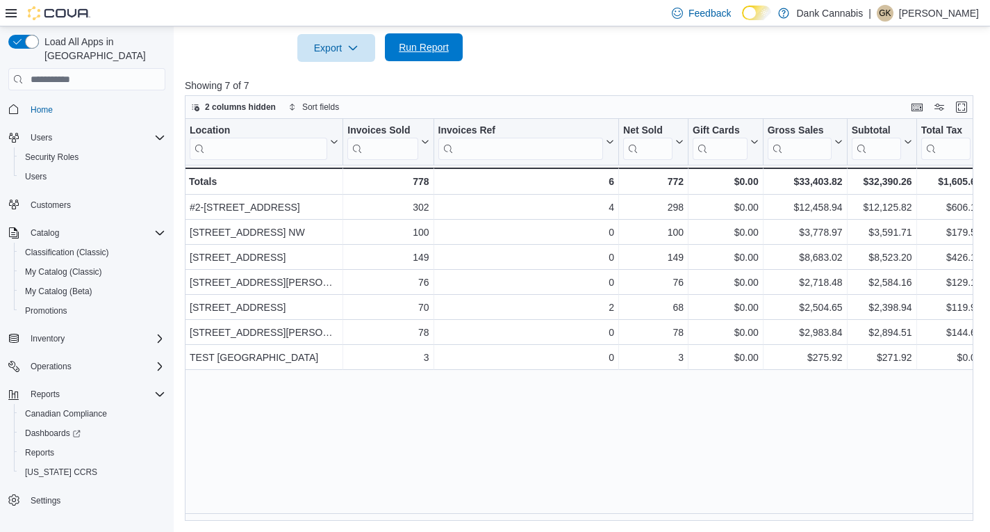
click at [419, 49] on span "Run Report" at bounding box center [424, 47] width 50 height 14
click at [441, 30] on div at bounding box center [583, 28] width 796 height 11
click at [435, 56] on span "Run Report" at bounding box center [423, 47] width 61 height 28
click at [384, 51] on div "Export Run Report" at bounding box center [324, 48] width 278 height 28
click at [415, 43] on span "Run Report" at bounding box center [424, 47] width 50 height 14
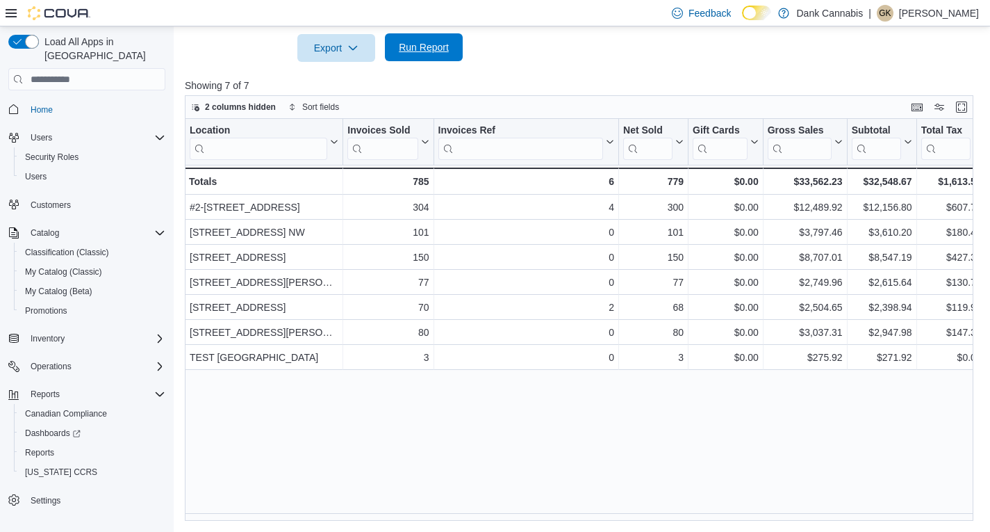
click at [418, 44] on span "Run Report" at bounding box center [424, 47] width 50 height 14
click at [422, 47] on span "Run Report" at bounding box center [424, 47] width 50 height 14
click at [404, 42] on span "Run Report" at bounding box center [424, 47] width 50 height 14
click at [431, 64] on div at bounding box center [583, 70] width 796 height 17
click at [420, 46] on span "Run Report" at bounding box center [424, 47] width 50 height 14
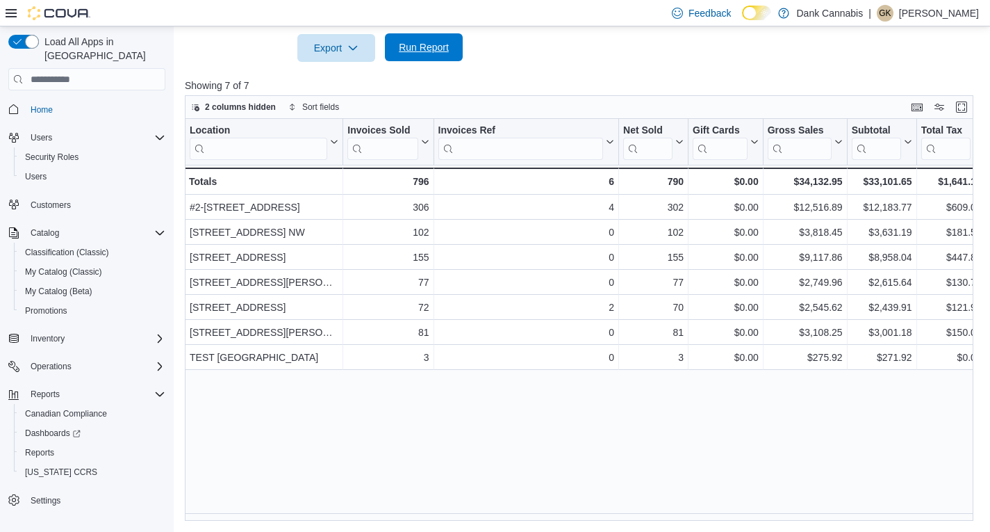
click at [424, 38] on span "Run Report" at bounding box center [423, 47] width 61 height 28
click at [447, 45] on span "Run Report" at bounding box center [424, 47] width 50 height 14
click at [425, 48] on span "Run Report" at bounding box center [424, 47] width 50 height 14
click at [414, 56] on span "Run Report" at bounding box center [423, 47] width 61 height 28
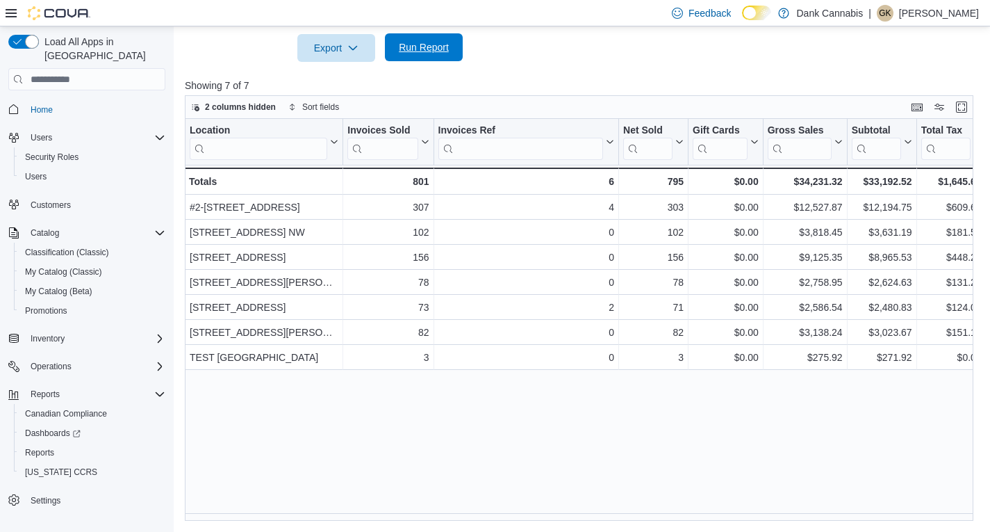
click at [434, 52] on span "Run Report" at bounding box center [424, 47] width 50 height 14
click at [437, 44] on span "Run Report" at bounding box center [424, 47] width 50 height 14
click at [428, 45] on span "Run Report" at bounding box center [424, 47] width 50 height 14
click at [416, 51] on span "Run Report" at bounding box center [424, 47] width 50 height 14
click at [418, 45] on span "Run Report" at bounding box center [424, 47] width 50 height 14
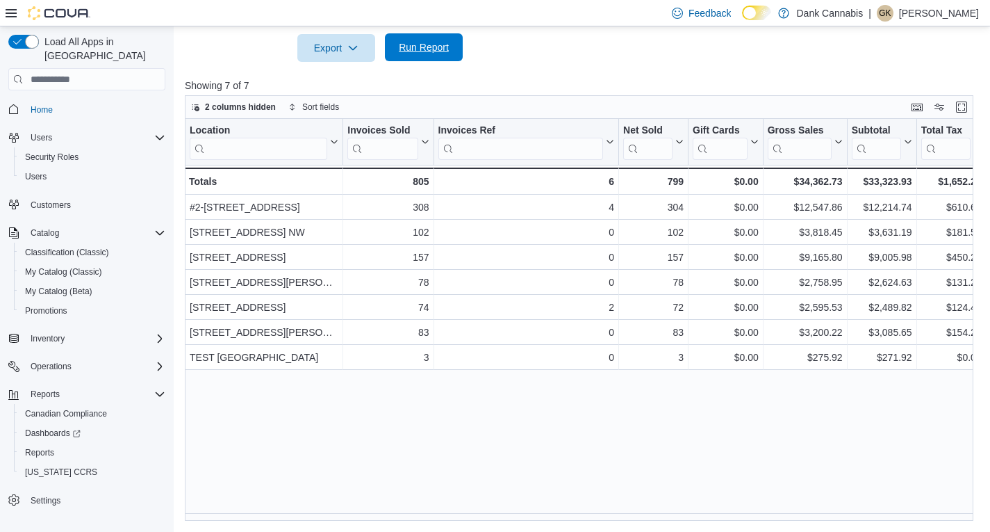
click at [409, 42] on span "Run Report" at bounding box center [424, 47] width 50 height 14
click at [425, 47] on span "Run Report" at bounding box center [424, 47] width 50 height 14
click at [418, 48] on span "Run Report" at bounding box center [424, 47] width 50 height 14
click at [425, 49] on span "Run Report" at bounding box center [424, 47] width 50 height 14
click at [443, 53] on span "Run Report" at bounding box center [424, 47] width 50 height 14
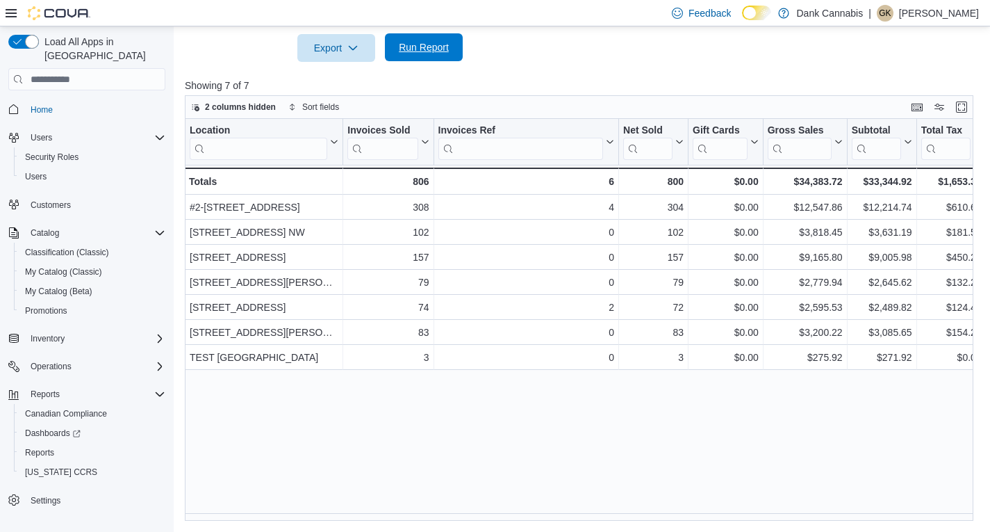
click at [430, 53] on span "Run Report" at bounding box center [424, 47] width 50 height 14
click at [436, 48] on span "Run Report" at bounding box center [424, 47] width 50 height 14
click at [443, 57] on span "Run Report" at bounding box center [423, 47] width 61 height 28
click at [423, 43] on span "Run Report" at bounding box center [424, 47] width 50 height 14
click at [447, 41] on span "Run Report" at bounding box center [423, 47] width 61 height 28
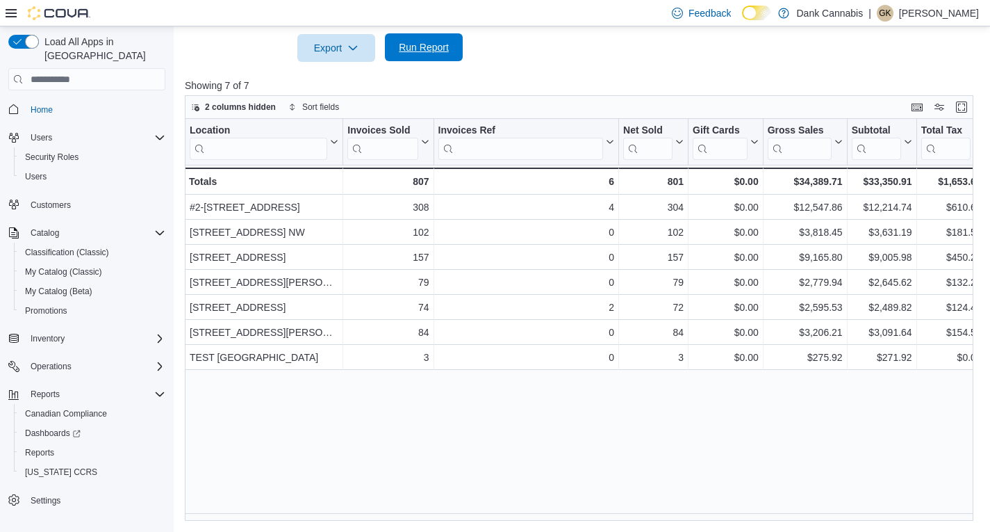
click at [421, 49] on span "Run Report" at bounding box center [424, 47] width 50 height 14
click at [415, 49] on span "Run Report" at bounding box center [424, 47] width 50 height 14
click at [429, 43] on span "Run Report" at bounding box center [424, 47] width 50 height 14
click at [427, 42] on span "Run Report" at bounding box center [424, 47] width 50 height 14
click at [413, 42] on span "Run Report" at bounding box center [424, 47] width 50 height 14
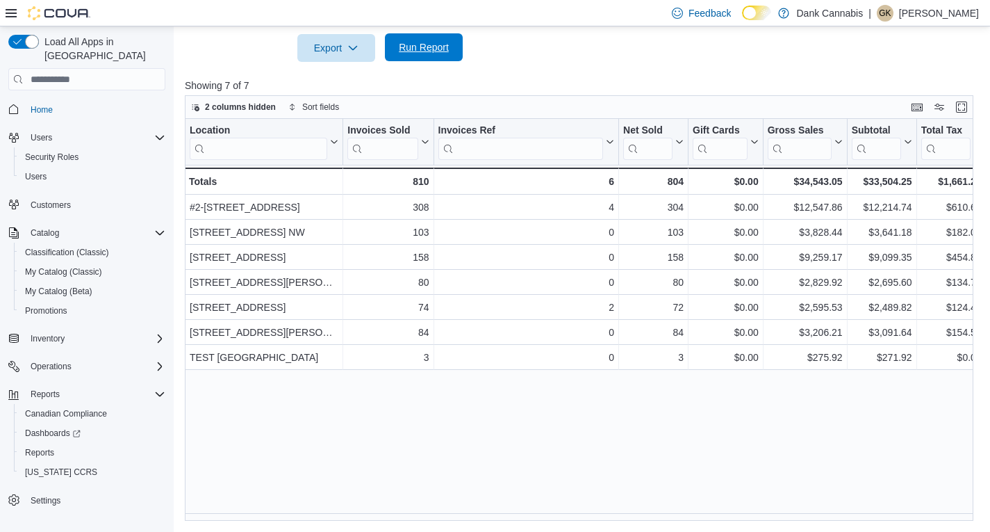
click at [438, 51] on span "Run Report" at bounding box center [424, 47] width 50 height 14
click at [431, 54] on span "Run Report" at bounding box center [423, 47] width 61 height 28
click at [440, 36] on span "Run Report" at bounding box center [423, 47] width 61 height 28
click at [439, 38] on span "Run Report" at bounding box center [423, 47] width 61 height 28
click at [408, 55] on span "Run Report" at bounding box center [423, 47] width 61 height 28
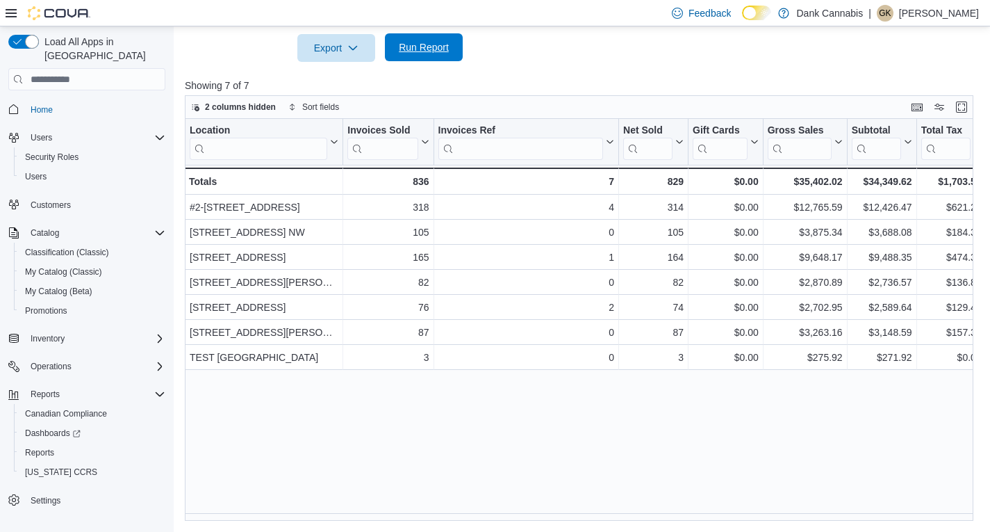
click at [408, 55] on span "Run Report" at bounding box center [423, 47] width 61 height 28
click at [414, 57] on span "Run Report" at bounding box center [423, 47] width 61 height 28
click at [419, 42] on span "Run Report" at bounding box center [424, 47] width 50 height 14
click at [422, 37] on span "Run Report" at bounding box center [423, 47] width 61 height 28
click at [447, 47] on span "Run Report" at bounding box center [424, 47] width 50 height 14
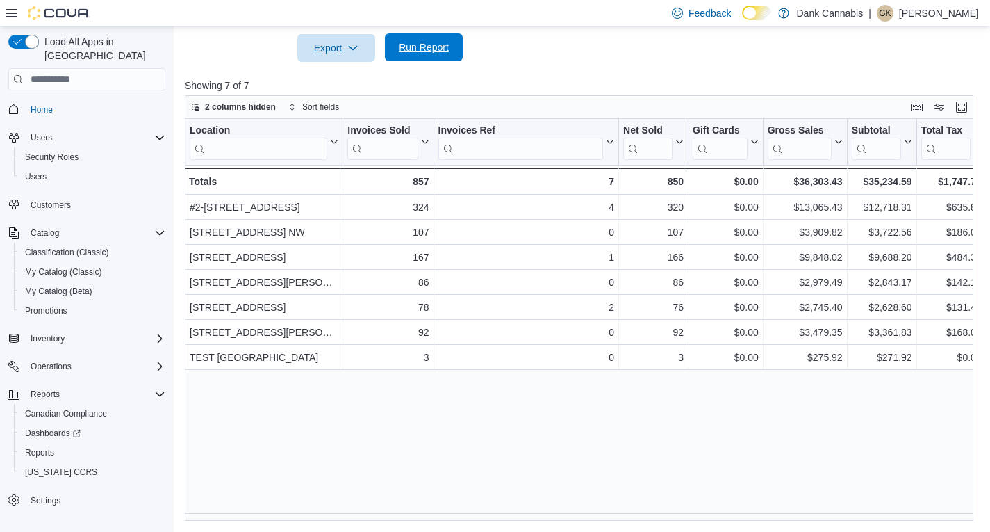
click at [437, 59] on span "Run Report" at bounding box center [423, 47] width 61 height 28
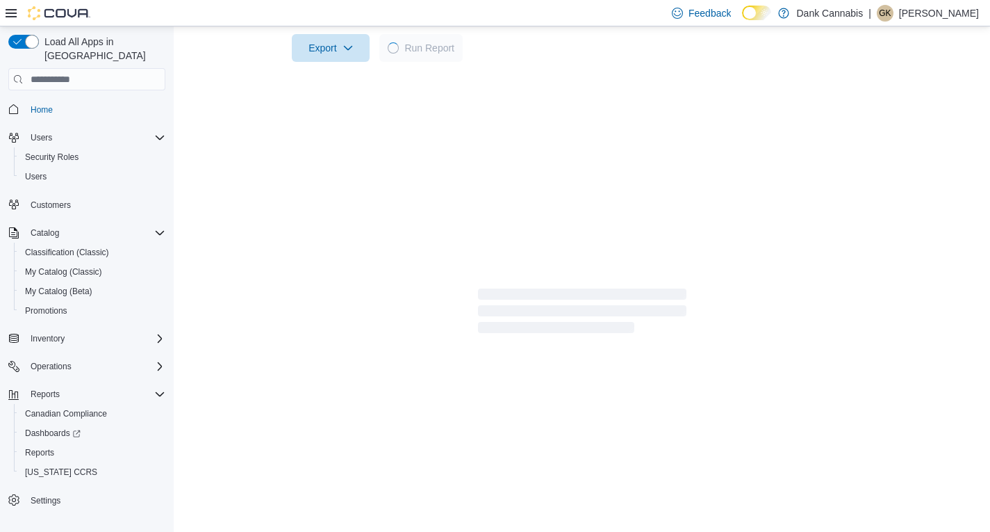
click at [424, 33] on div at bounding box center [582, 28] width 794 height 11
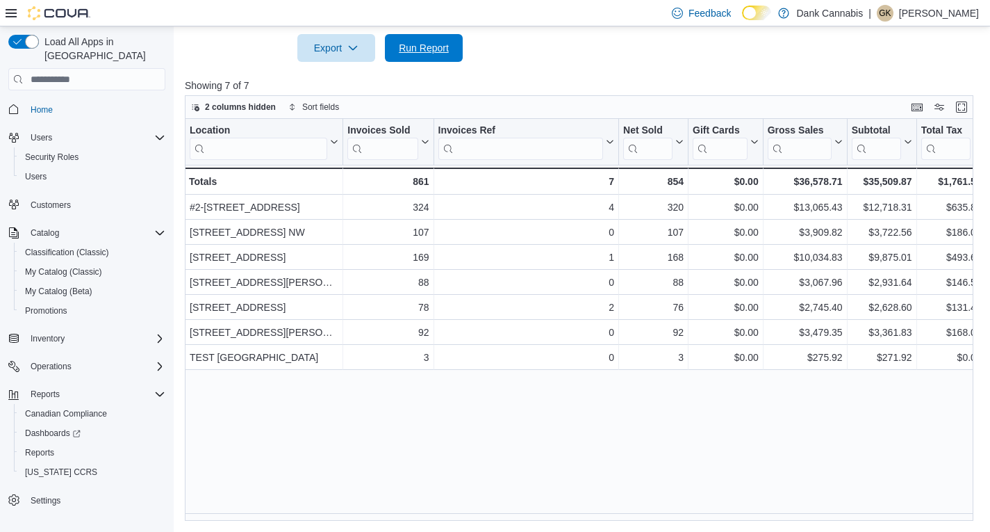
click at [433, 54] on span "Run Report" at bounding box center [424, 48] width 50 height 14
click at [417, 37] on span "Run Report" at bounding box center [423, 47] width 61 height 28
click at [409, 44] on span "Run Report" at bounding box center [424, 47] width 50 height 14
click at [409, 45] on span "Run Report" at bounding box center [424, 47] width 50 height 14
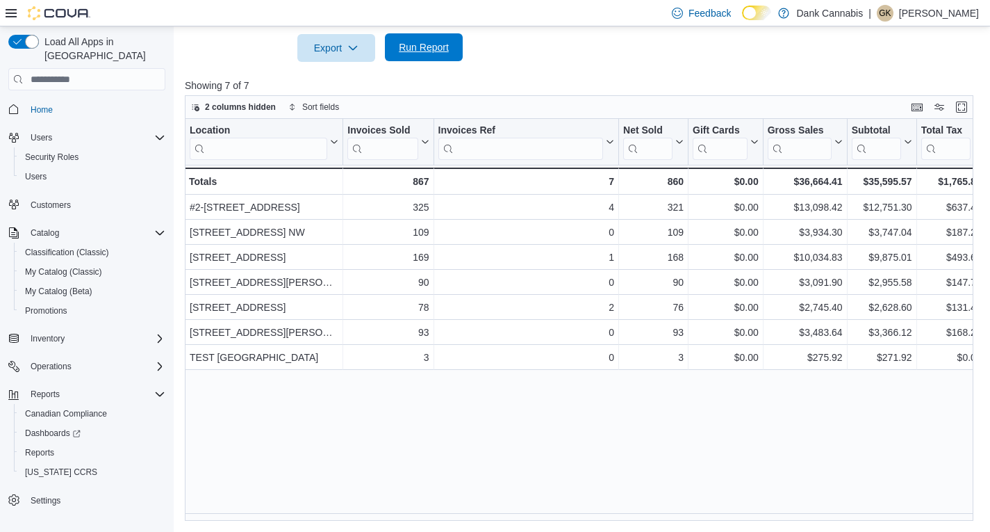
click at [409, 45] on span "Run Report" at bounding box center [424, 47] width 50 height 14
click at [413, 56] on span "Run Report" at bounding box center [423, 47] width 61 height 28
click at [422, 39] on span "Run Report" at bounding box center [423, 47] width 61 height 28
click at [440, 44] on span "Run Report" at bounding box center [424, 47] width 50 height 14
click at [426, 50] on span "Run Report" at bounding box center [424, 47] width 50 height 14
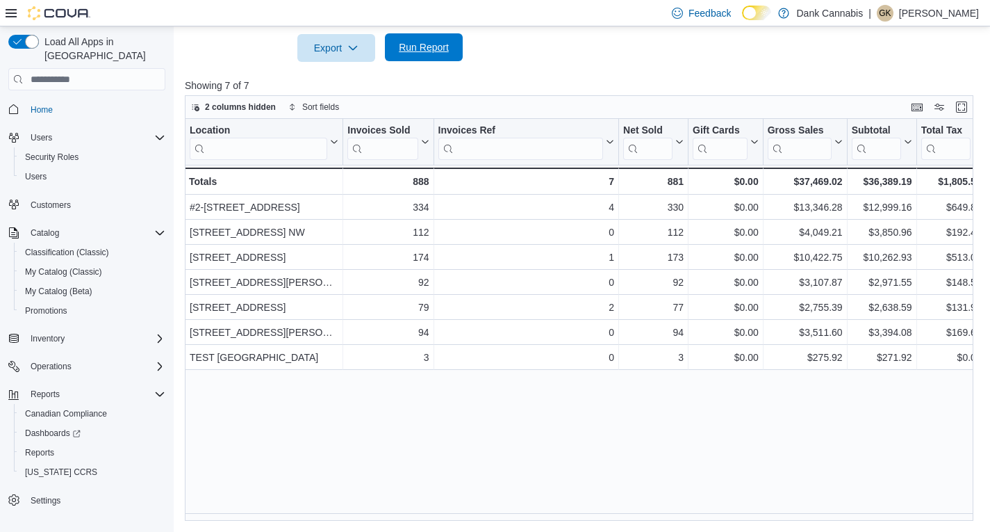
click at [410, 52] on span "Run Report" at bounding box center [424, 47] width 50 height 14
